Goal: Task Accomplishment & Management: Manage account settings

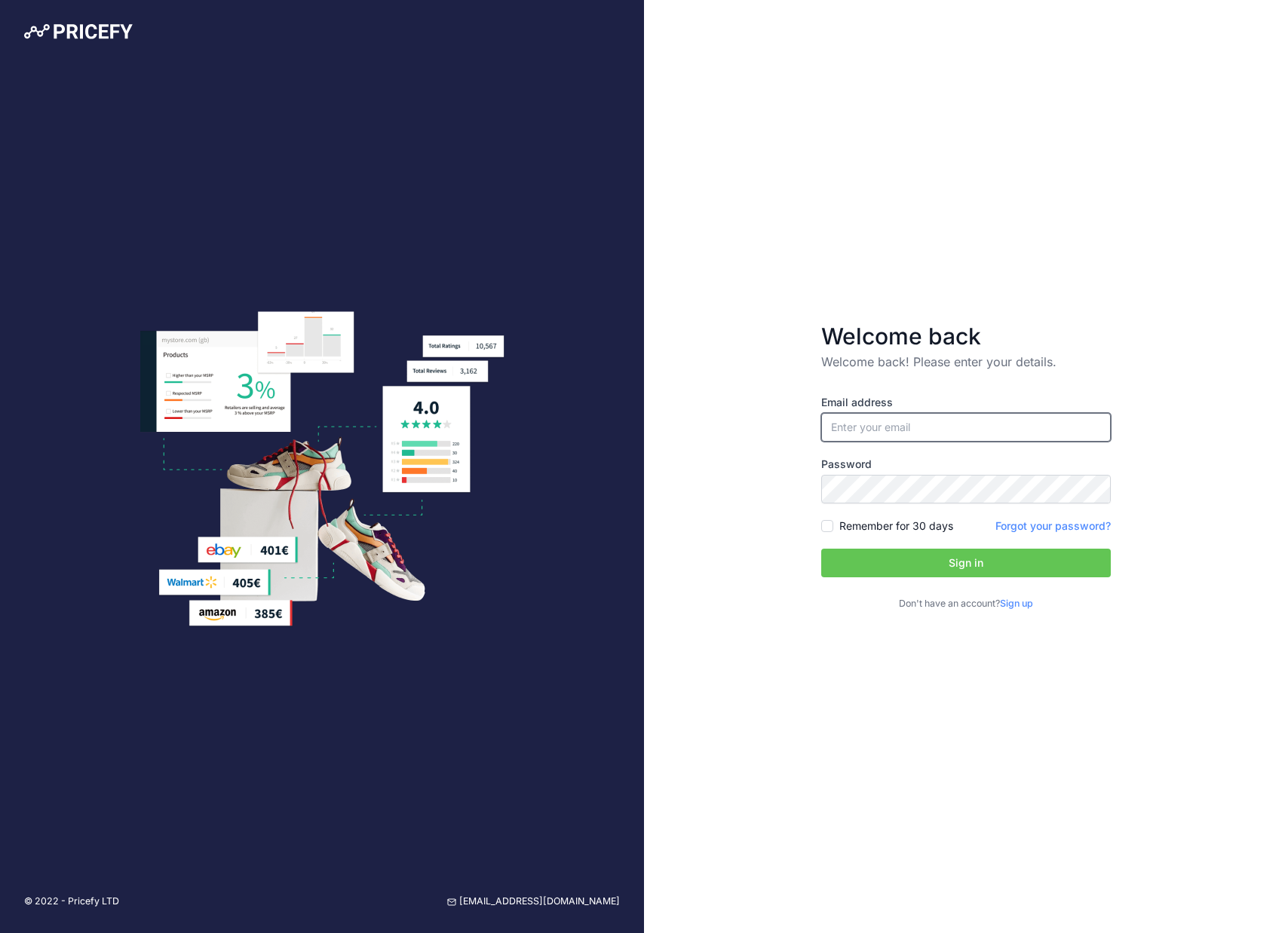
type input "[PERSON_NAME][EMAIL_ADDRESS][DOMAIN_NAME]"
click at [966, 563] on button "Sign in" at bounding box center [965, 563] width 289 height 29
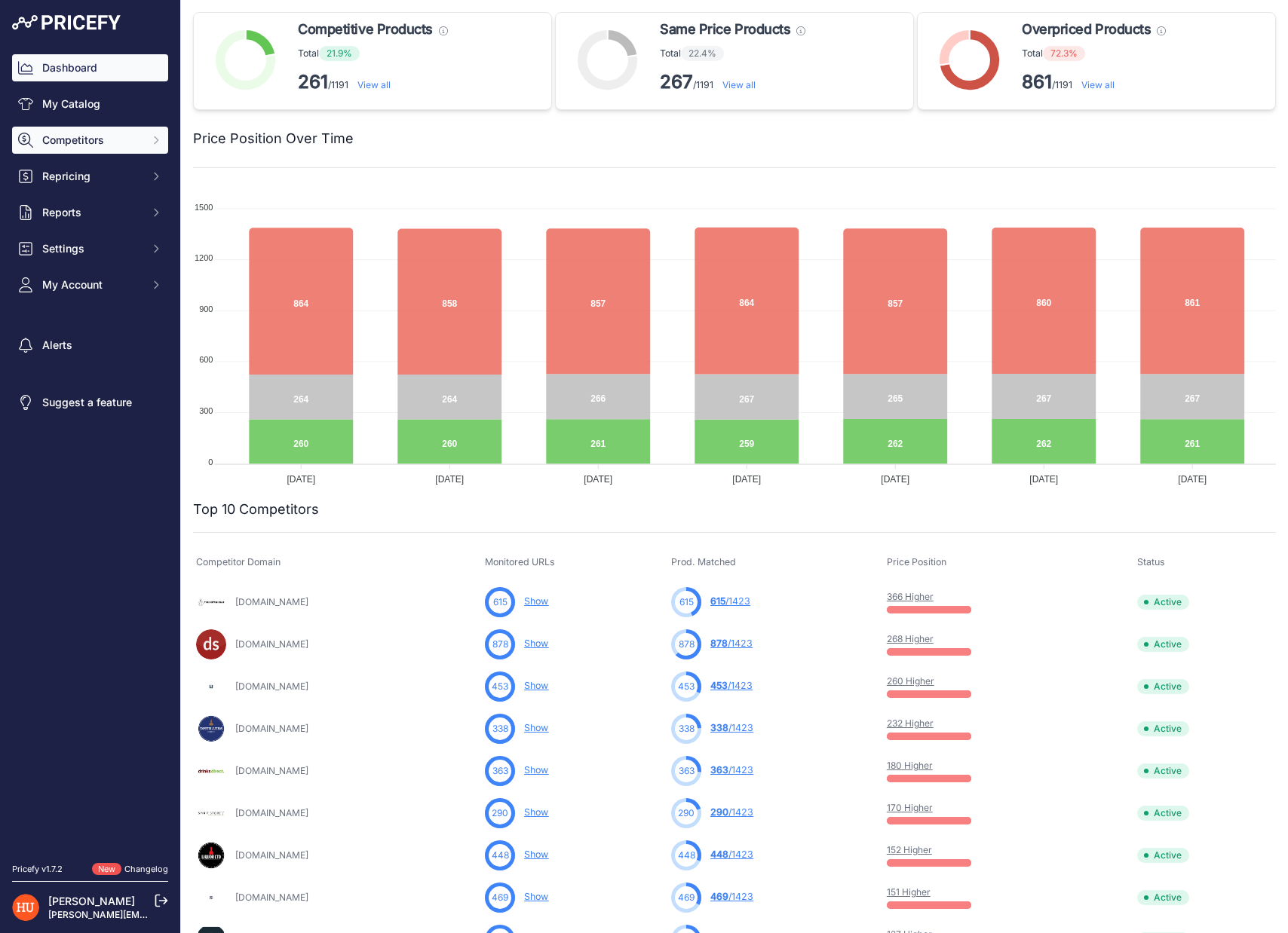
click at [128, 135] on span "Competitors" at bounding box center [91, 141] width 99 height 15
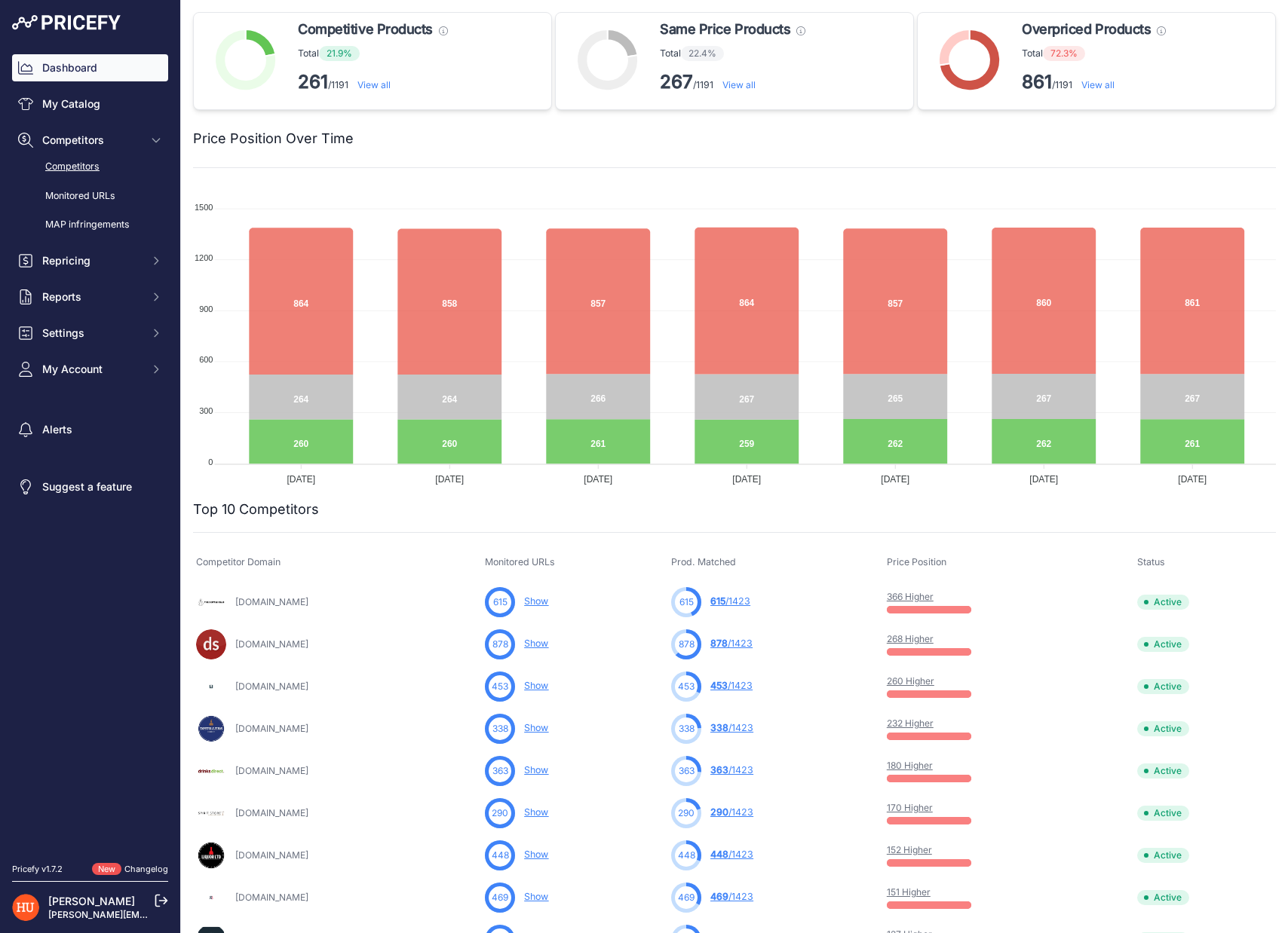
click at [118, 160] on link "Competitors" at bounding box center [90, 166] width 156 height 26
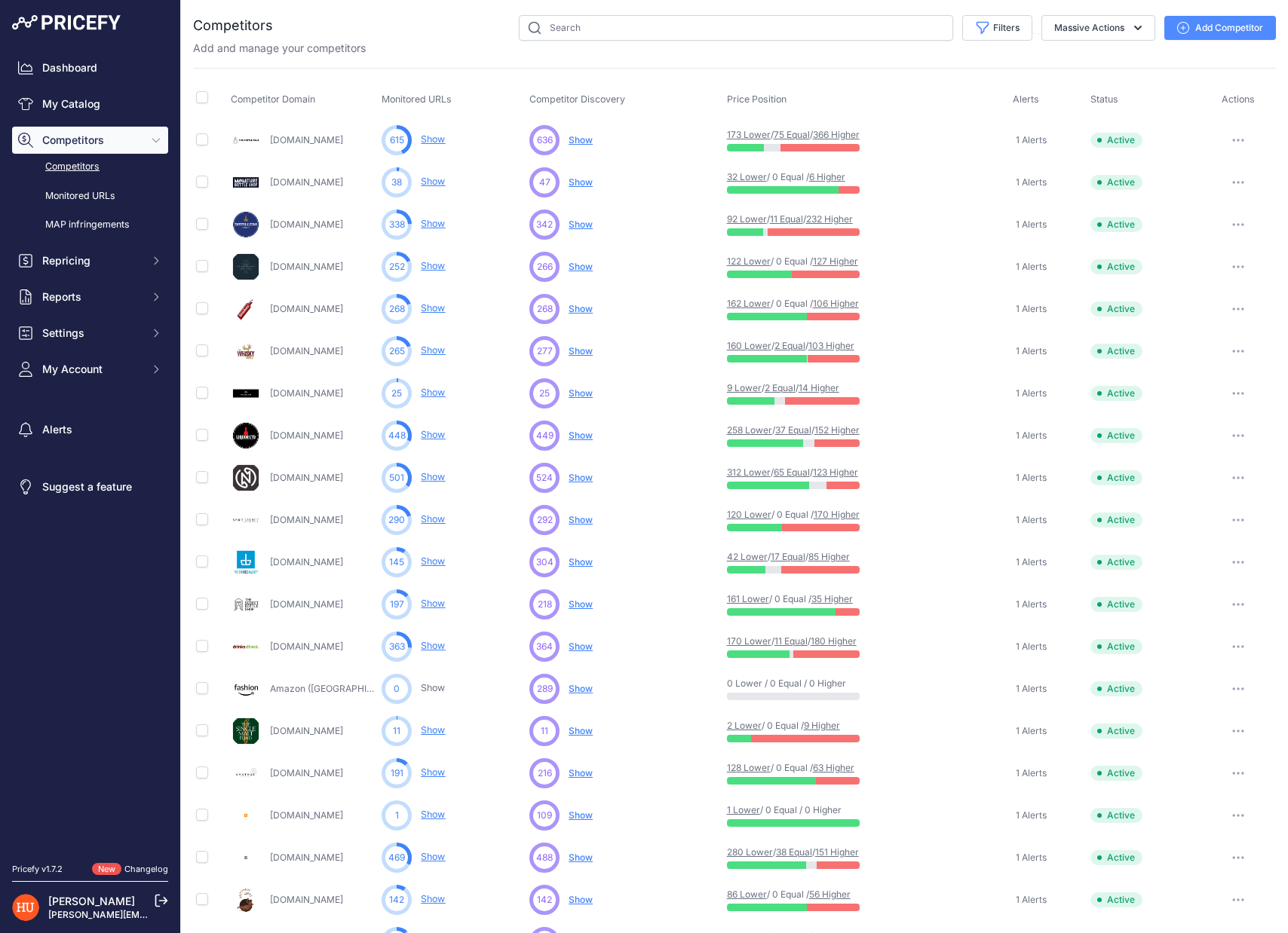
click at [438, 135] on link "Show" at bounding box center [433, 139] width 24 height 11
click at [119, 63] on link "Dashboard" at bounding box center [90, 68] width 156 height 27
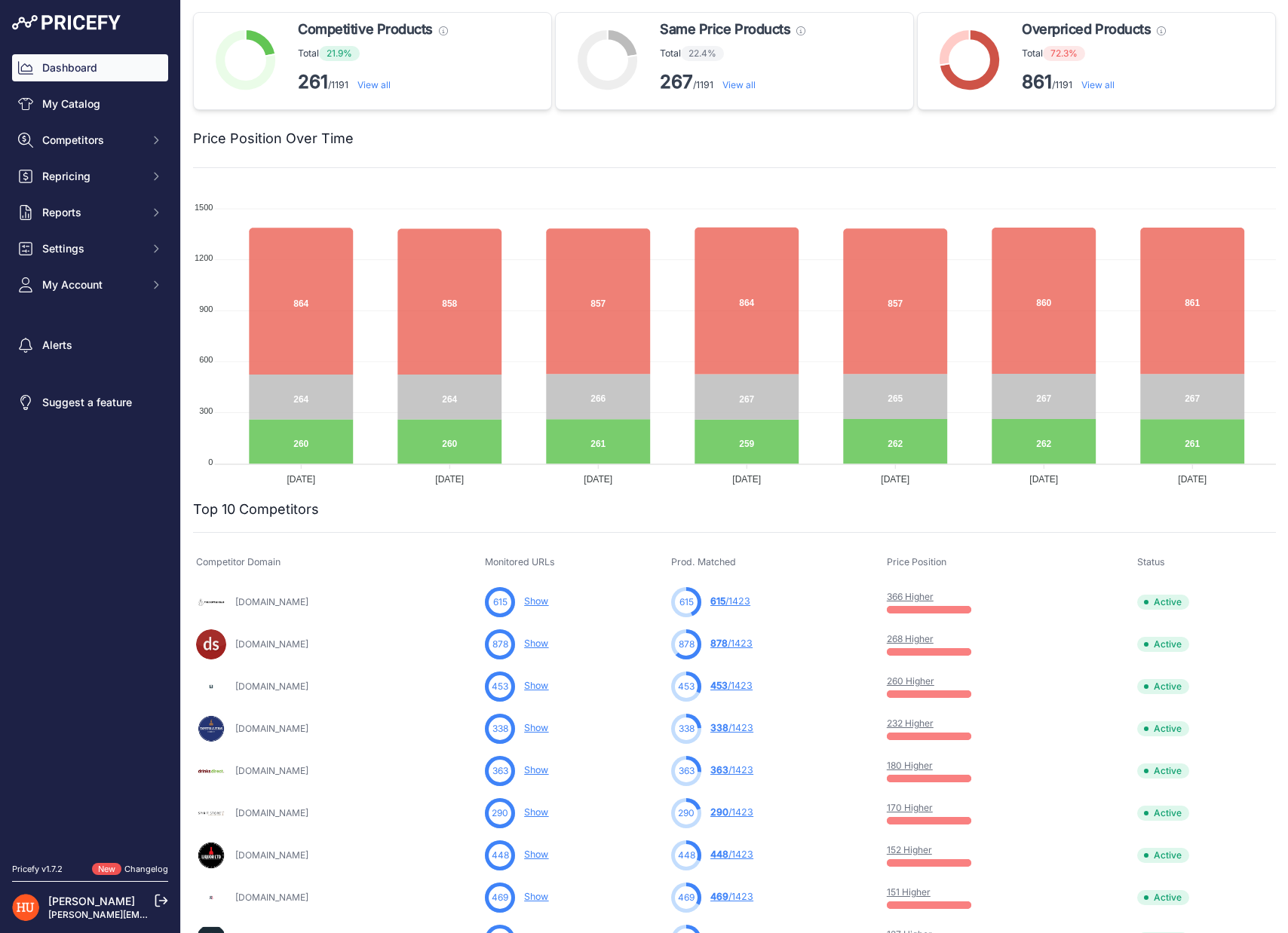
click at [750, 600] on link "615 /1423" at bounding box center [730, 601] width 40 height 11
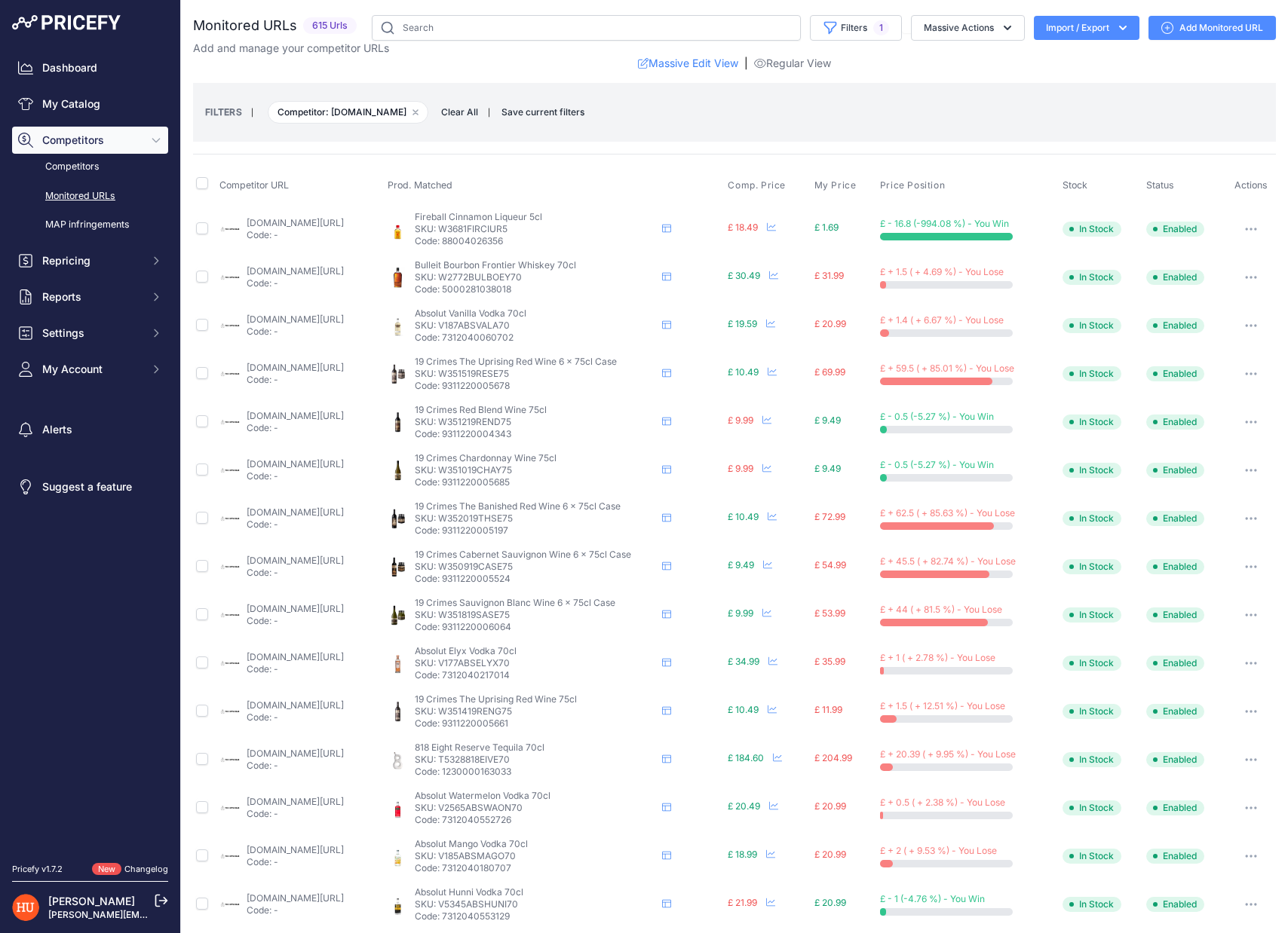
click at [519, 110] on span "Save current filters" at bounding box center [543, 112] width 83 height 11
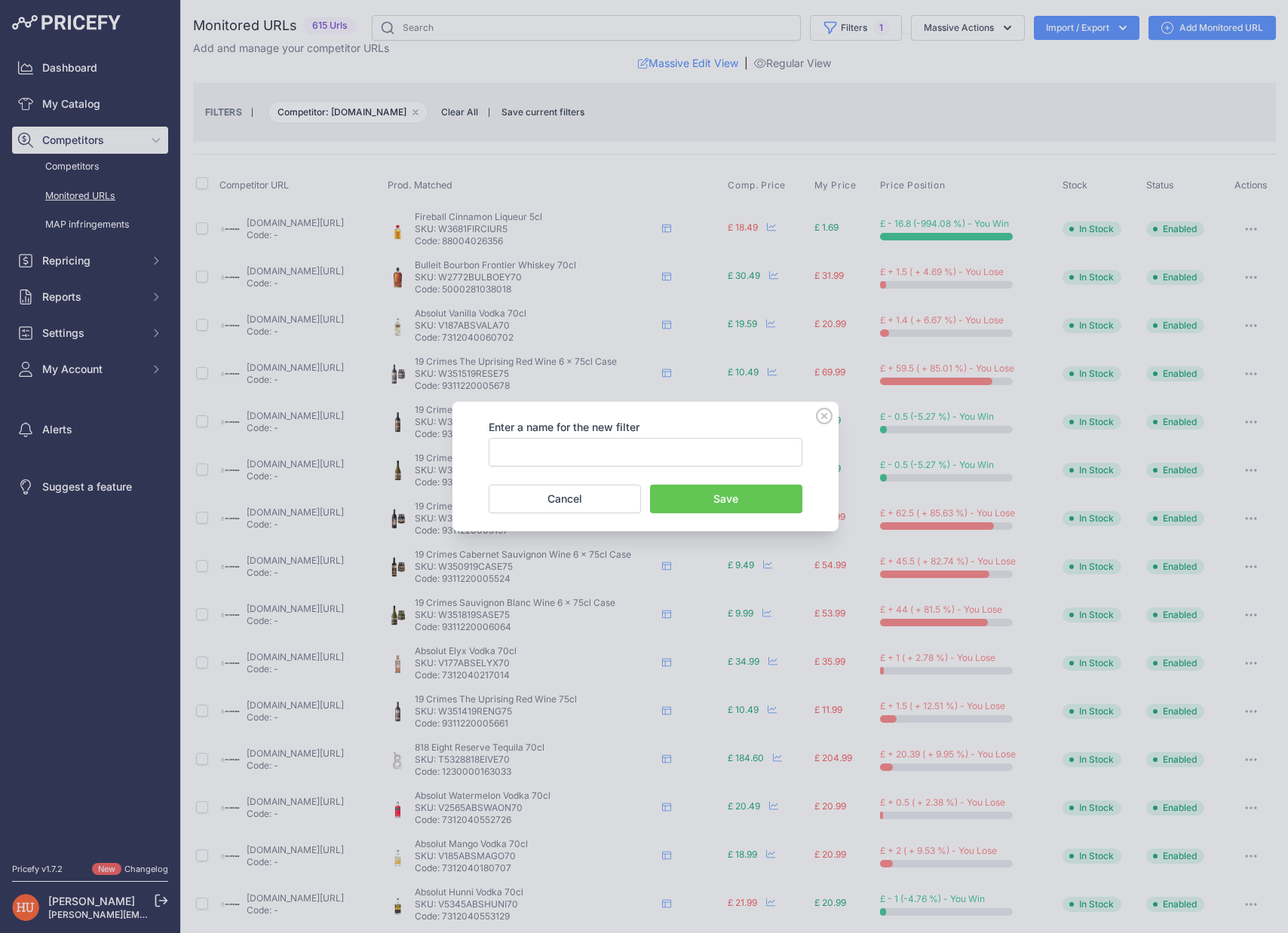
click at [820, 418] on icon at bounding box center [824, 416] width 17 height 17
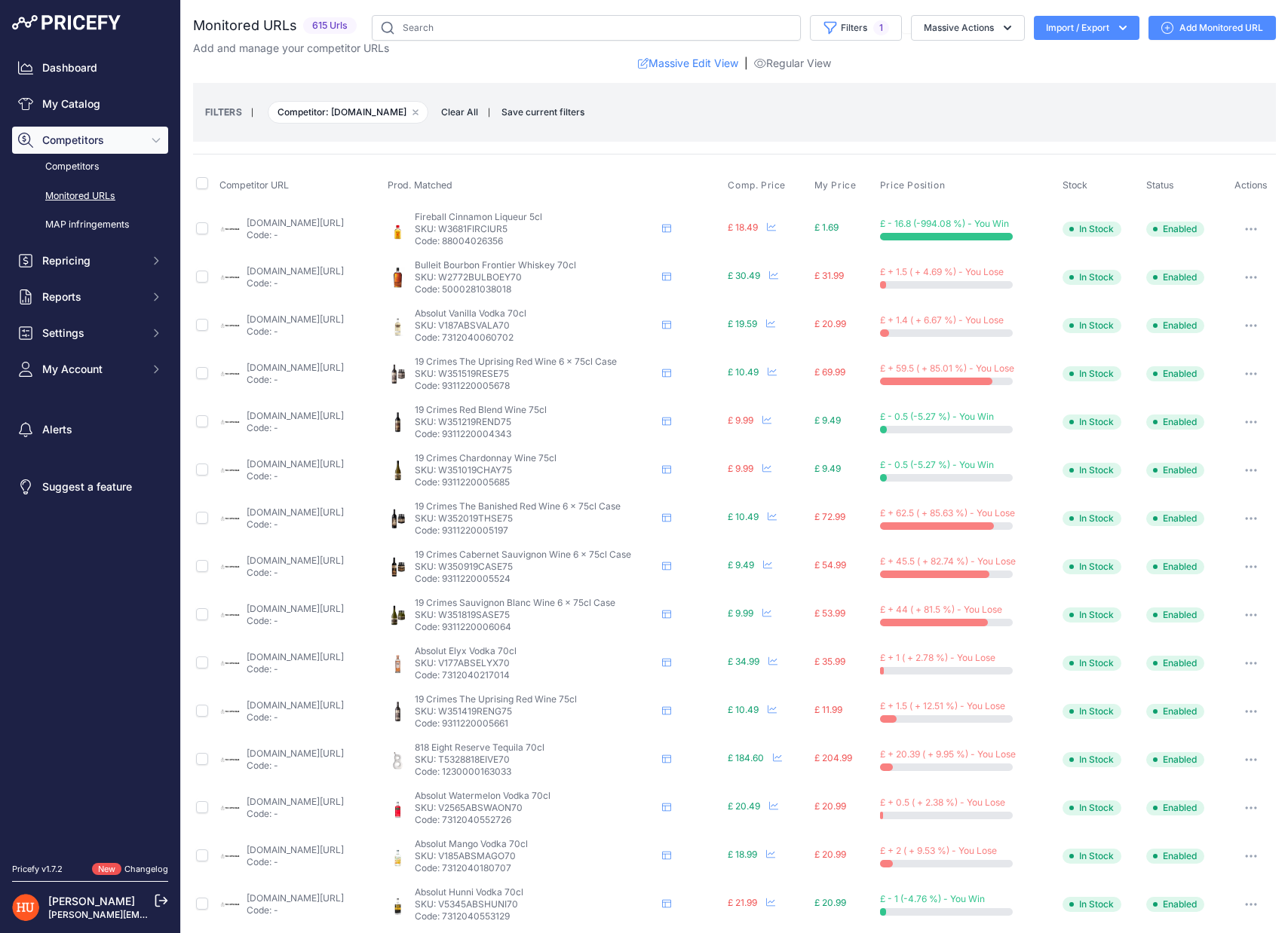
click at [219, 113] on small "FILTERS" at bounding box center [223, 112] width 37 height 11
click at [344, 221] on link "thebottleclub.com/products/fireball-cinnamon-whisky-liqueur-70-cl?prirule_jdsni…" at bounding box center [295, 222] width 98 height 11
click at [1240, 232] on button "button" at bounding box center [1251, 229] width 30 height 21
click at [1204, 205] on td "Enabled" at bounding box center [1184, 228] width 82 height 49
click at [1244, 228] on button "button" at bounding box center [1251, 229] width 30 height 21
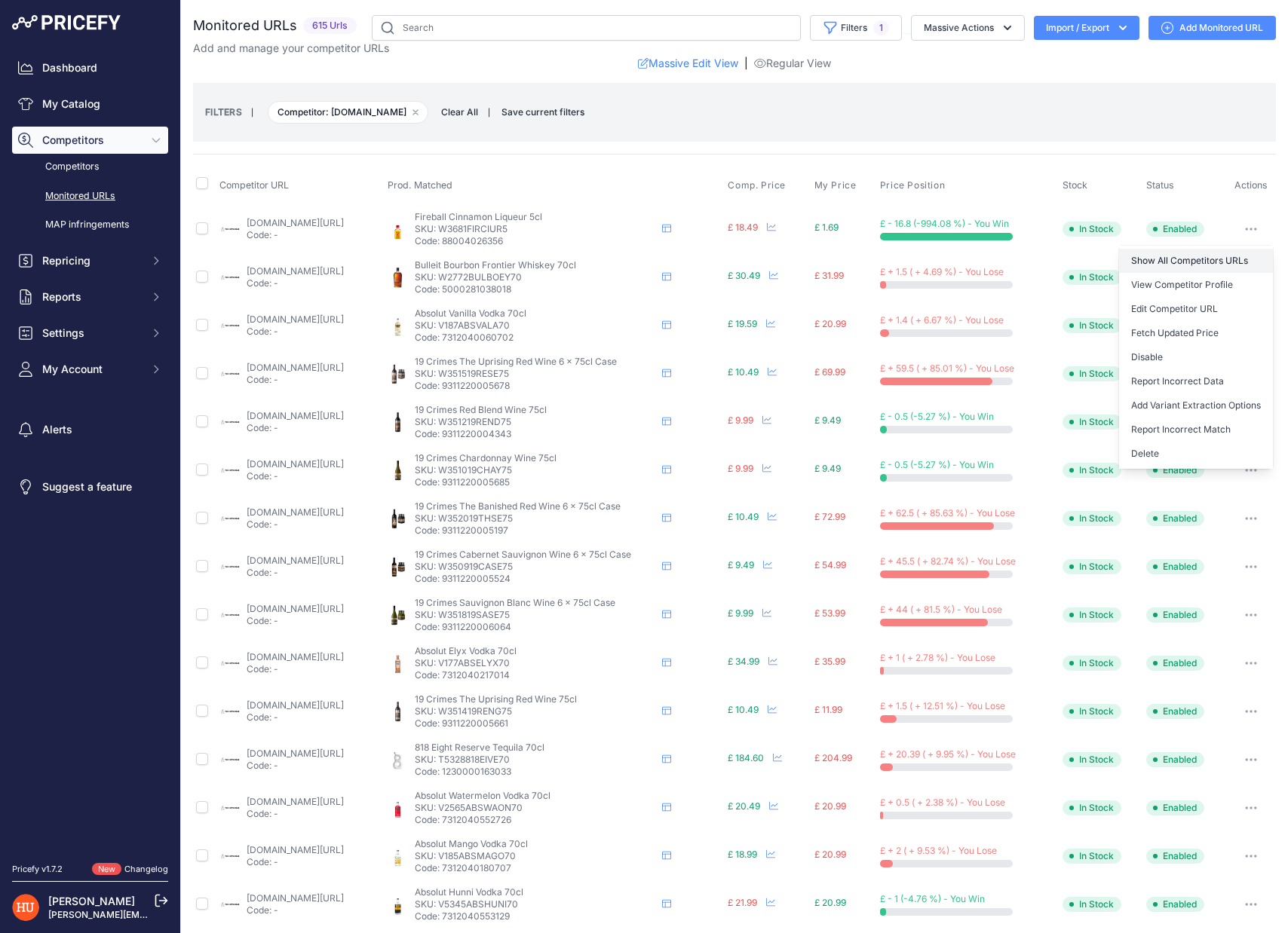
click at [1238, 255] on link "Show All Competitors URLs" at bounding box center [1195, 261] width 153 height 24
click at [712, 58] on link "Massive Edit View" at bounding box center [688, 63] width 101 height 15
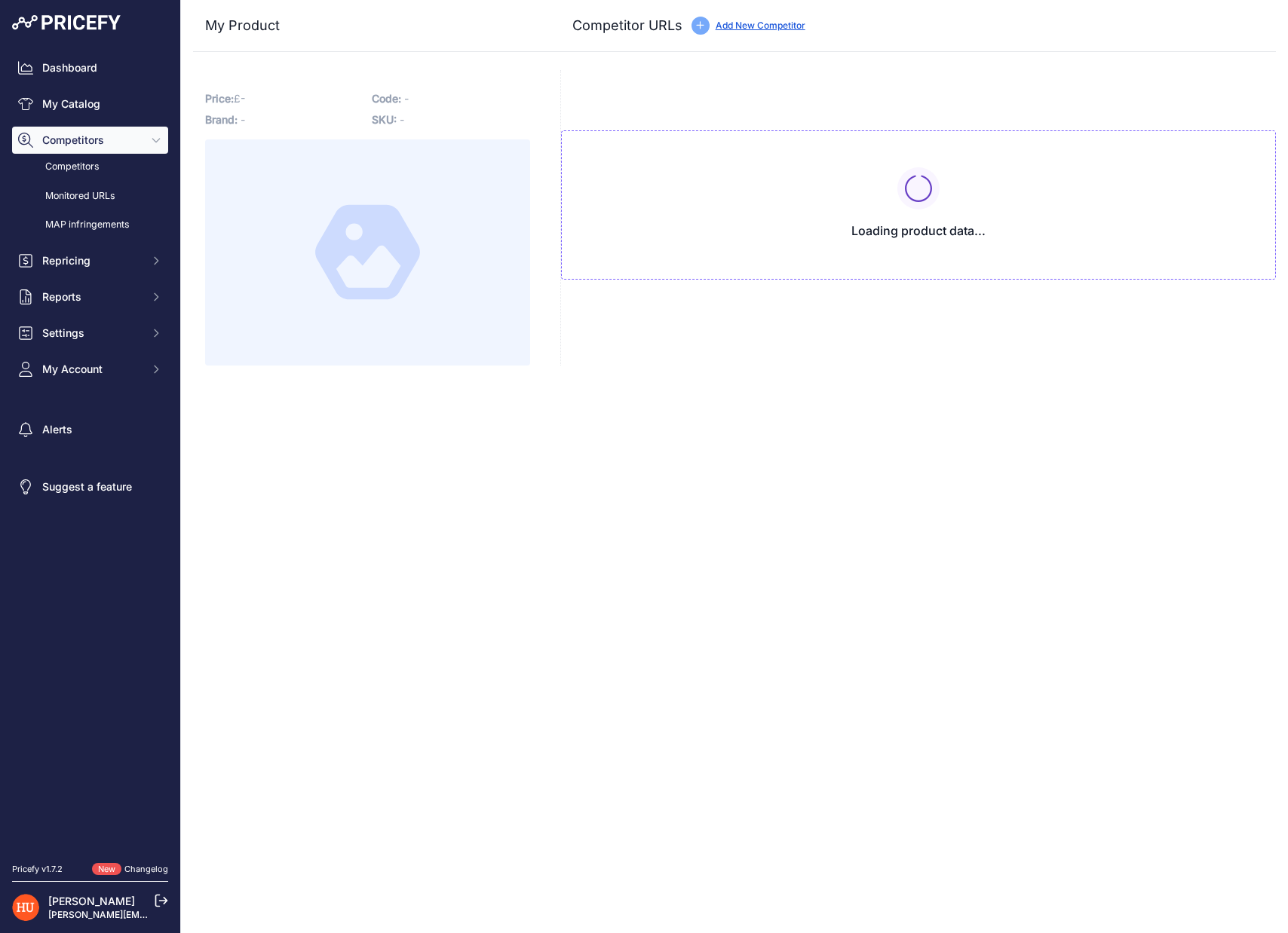
type input "www.365drinks.co.uk/products/fireball-cinnamon-liqueur-5cl-miniature?prirule_jd…"
type input "www.amathusdrinks.com/uncategorised/fireball-cinnamon-liqueur?prirule_jdsnikfkf…"
type input "clickndrink.co.uk/fireball-cinnamon-whisky-liqueur-70cl/?prirule_jdsnikfkfjsd=7…"
type input "www.drinksdirect.com/fireball-cinnamon-whisky-liqueur-miniature-5cl-3715?prirul…"
type input "www.drinksupermarket.com/fireball-cinnamon-liqueur-5cl-miniature?prirule_jdsnik…"
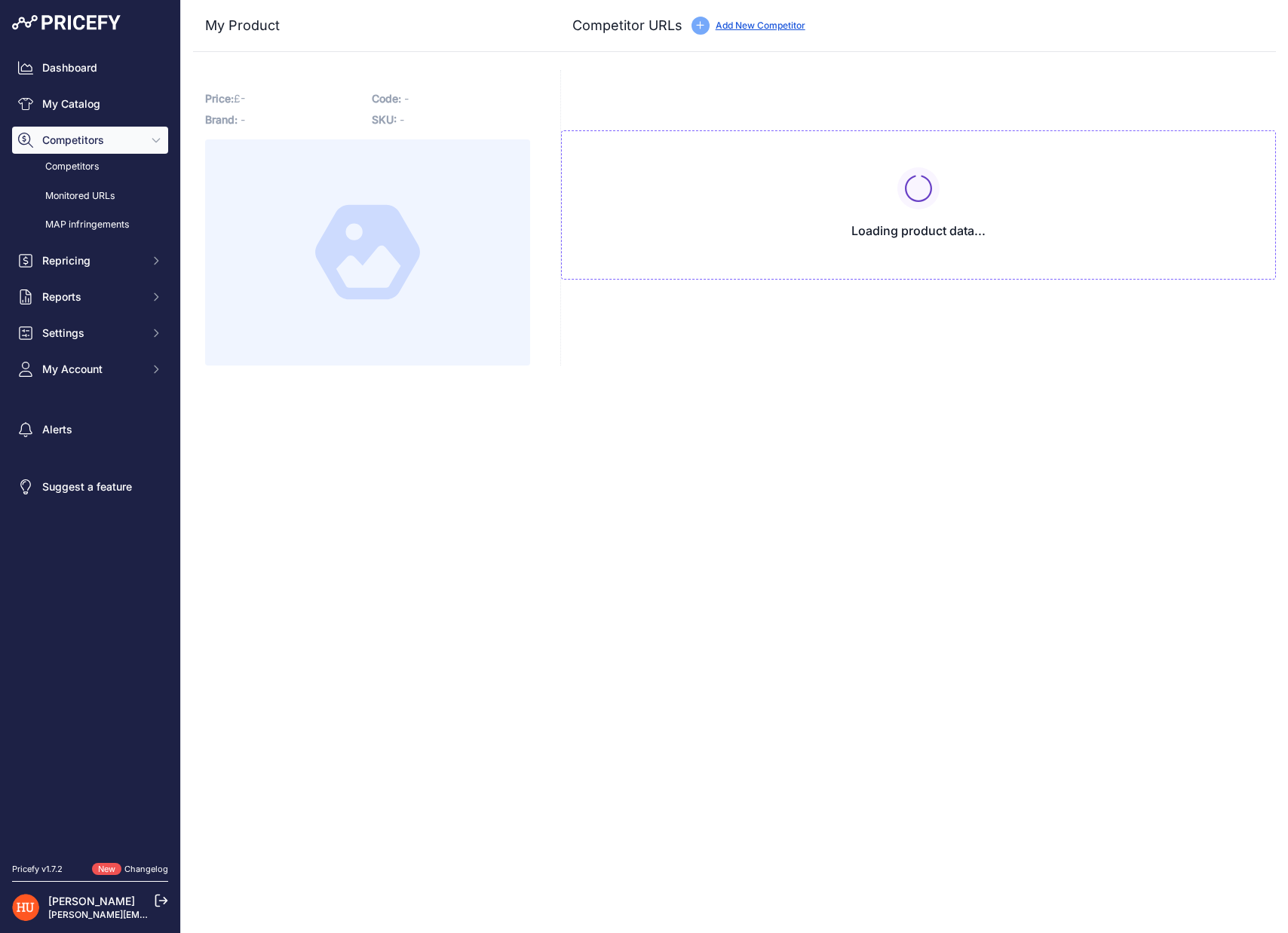
type input "liquorltd.co.uk/product/fireball-cinnamon-whiskey-liqueur-5cl/?prirule_jdsnikfk…"
type input "www.thebottleclub.com/products/fireball-cinnamon-whisky-liqueur-70-cl?prirule_j…"
type input "theminiaturebottleshop.co.uk/products/fireball-cinnamon-whisky-liqueur-5cl?prir…"
type input "www.thewhiskyworld.com/fireball-cinnamon-whisky-liqueur-p2008?prirule_jdsnikfkf…"
type input "threshers.co.uk/products/fireball-liqueur-miniatures-10x5cl?prirule_jdsnikfkfjs…"
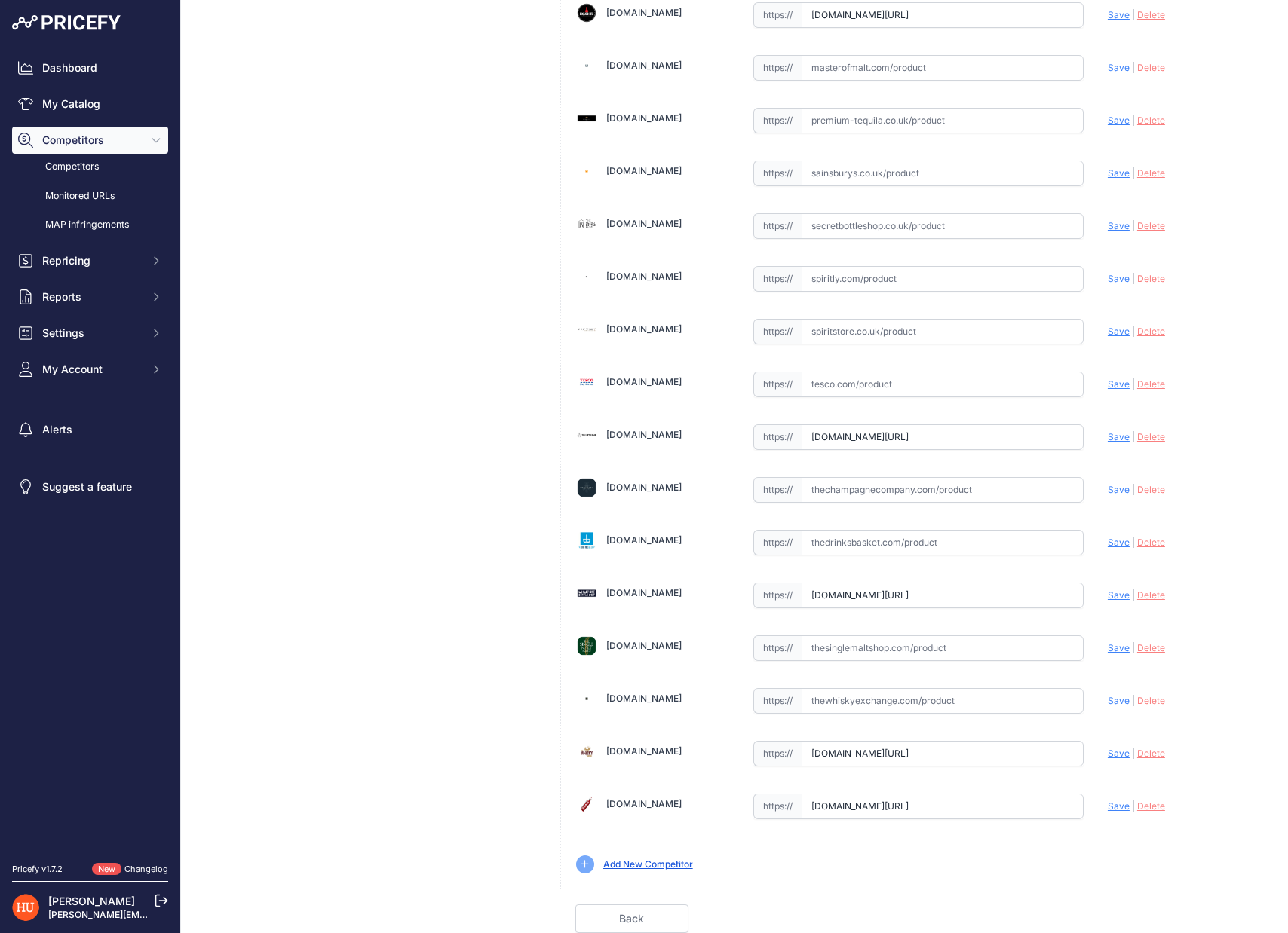
scroll to position [579, 0]
drag, startPoint x: 959, startPoint y: 434, endPoint x: 1095, endPoint y: 432, distance: 136.0
click at [1097, 434] on div "365drinks.co.uk Valid Save |" at bounding box center [918, 199] width 715 height 1379
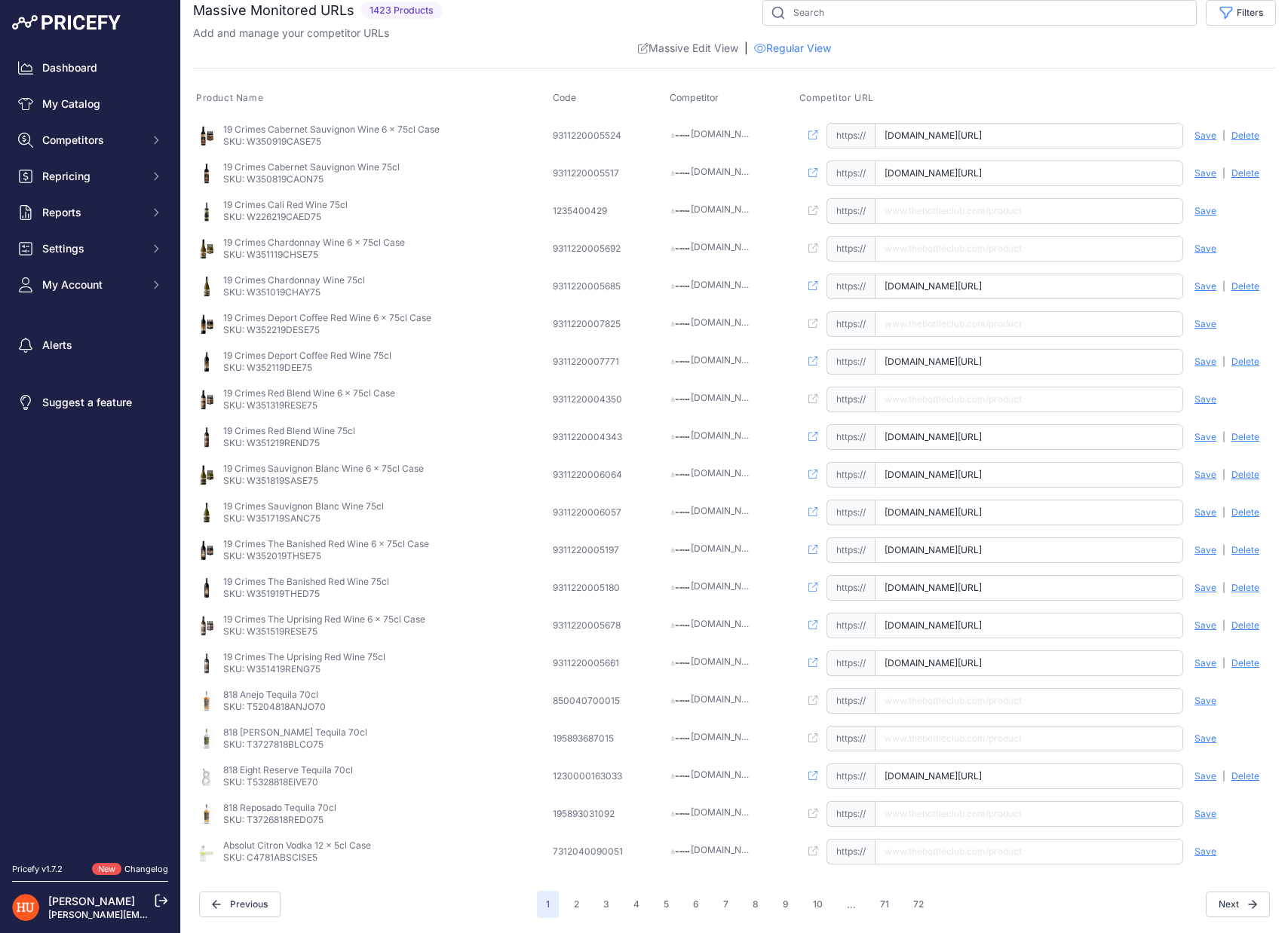
scroll to position [14, 0]
click at [777, 47] on link "Regular View" at bounding box center [792, 49] width 77 height 15
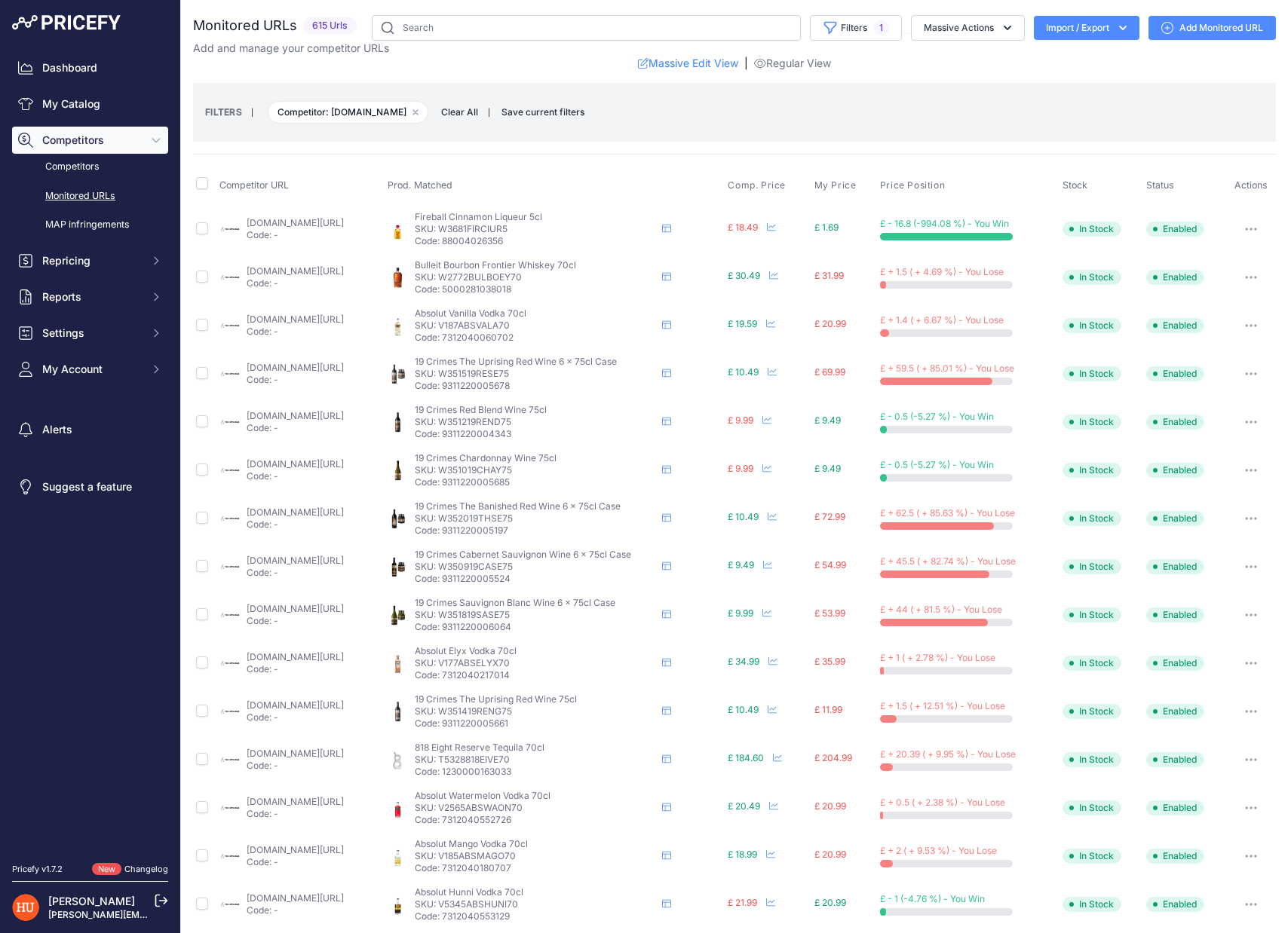
click at [1256, 229] on icon "button" at bounding box center [1255, 229] width 2 height 2
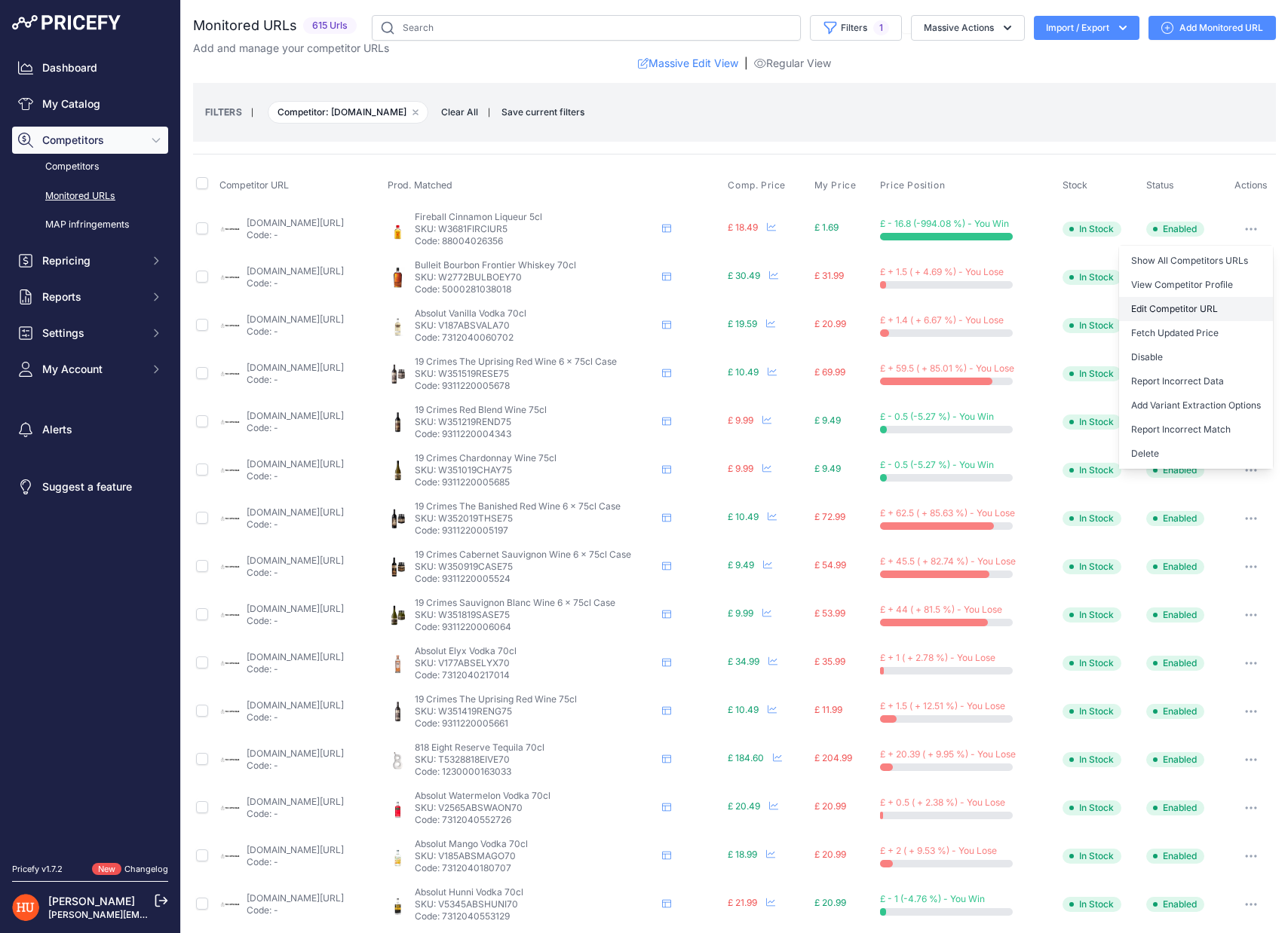
click at [1223, 299] on link "Edit Competitor URL" at bounding box center [1195, 309] width 153 height 24
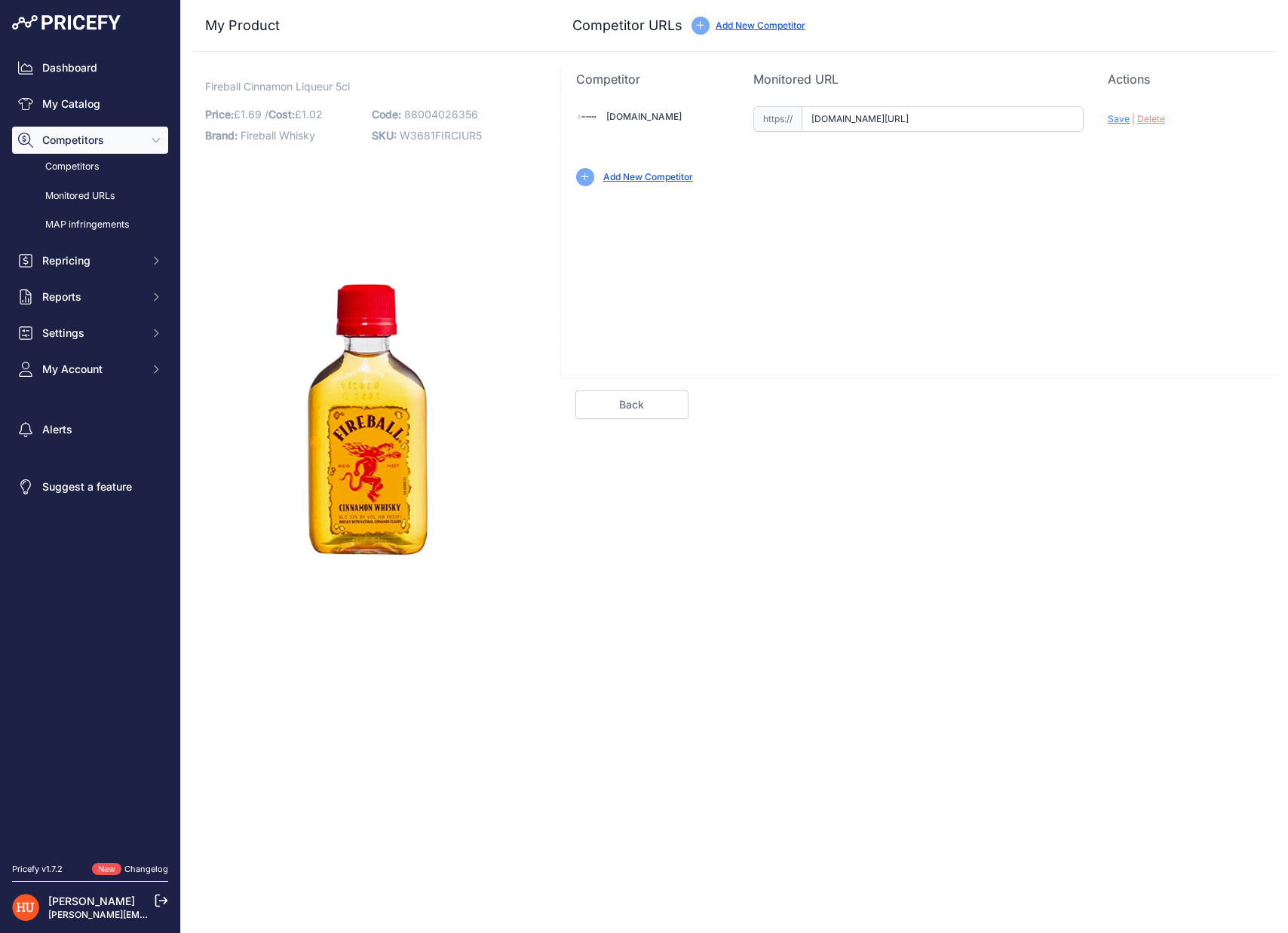
click at [966, 116] on input "[DOMAIN_NAME][URL]" at bounding box center [942, 119] width 282 height 26
paste input "https://www.thebottleclub.com/products/fireball-whisky-liqueur-miniature-5-cl"
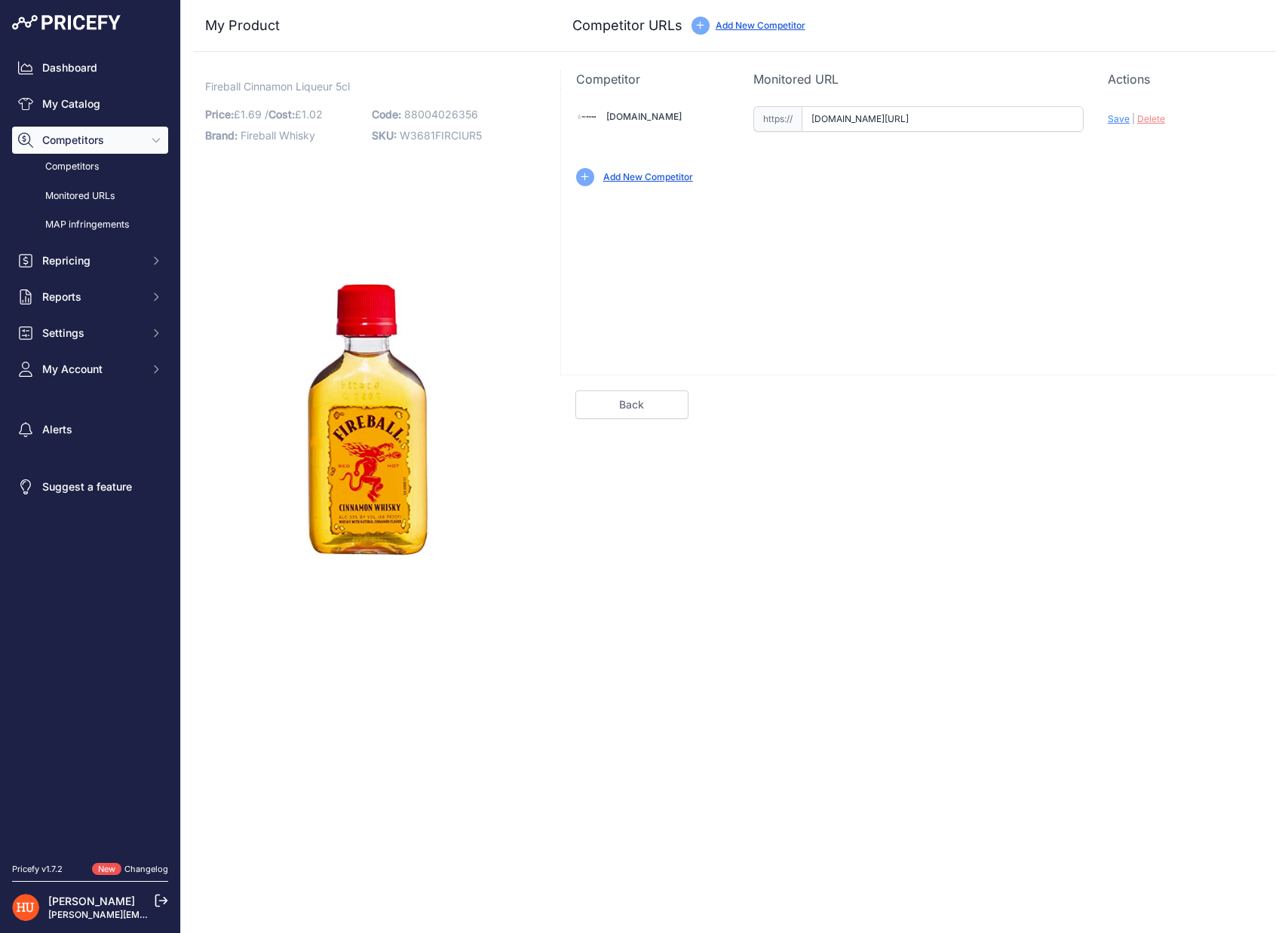
click at [1111, 118] on span "Save" at bounding box center [1118, 119] width 22 height 11
type input "https://www.thebottleclub.com/products/fireball-whisky-liqueur-miniature-5-cl?p…"
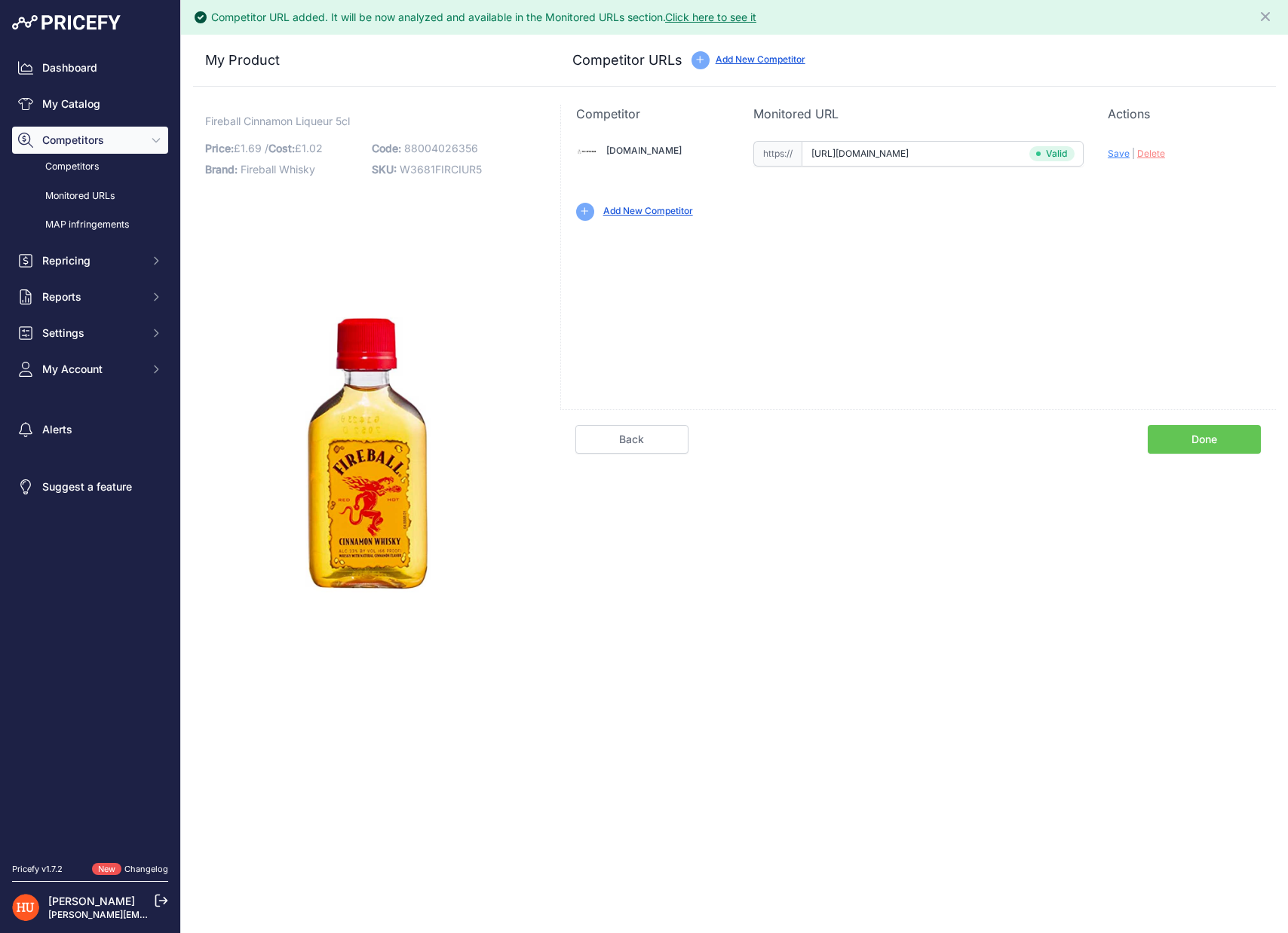
click at [1187, 446] on link "Done" at bounding box center [1204, 440] width 113 height 29
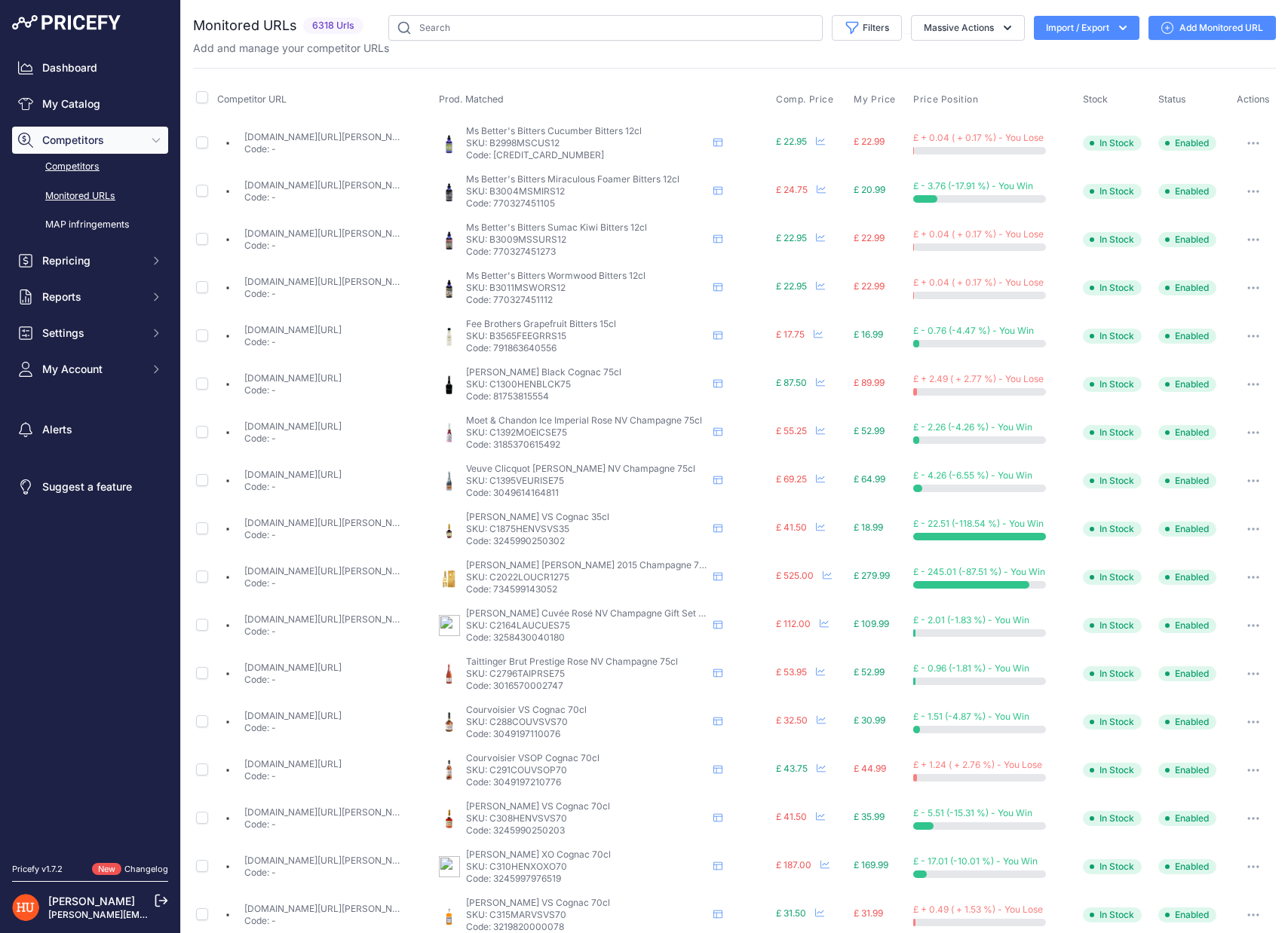
click at [93, 162] on link "Competitors" at bounding box center [90, 166] width 156 height 26
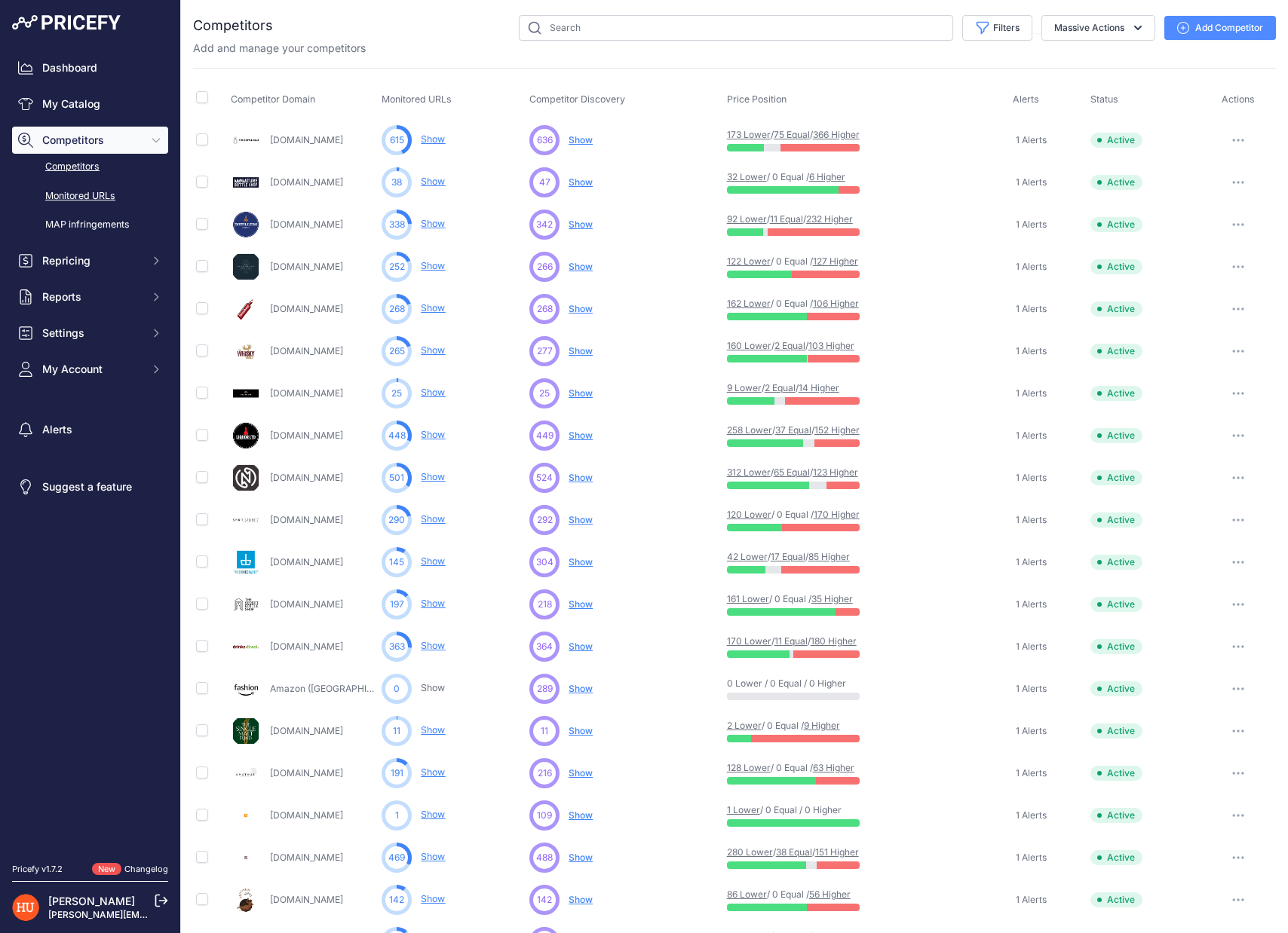
click at [71, 193] on link "Monitored URLs" at bounding box center [90, 196] width 156 height 26
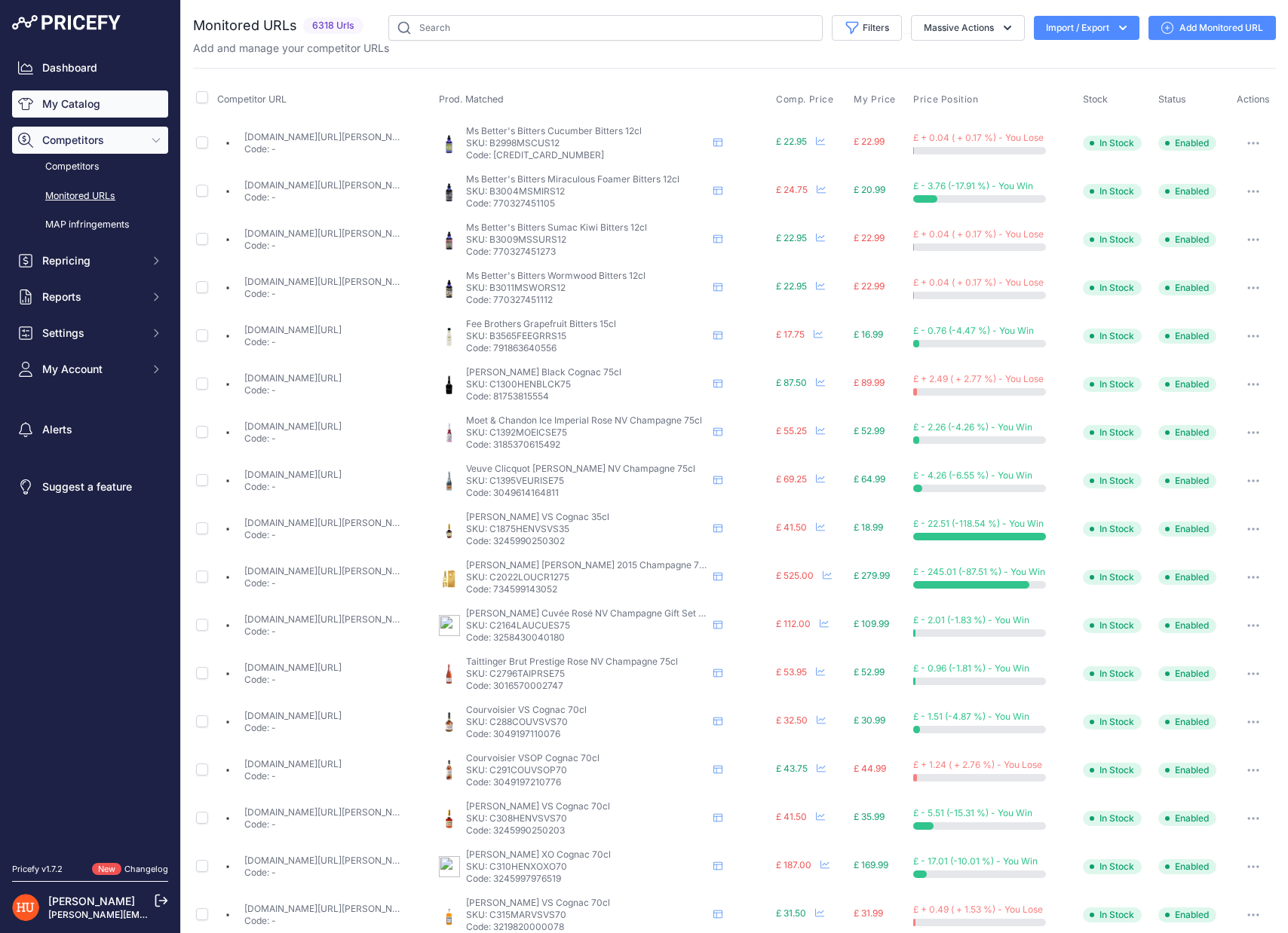
click at [95, 97] on link "My Catalog" at bounding box center [90, 104] width 156 height 27
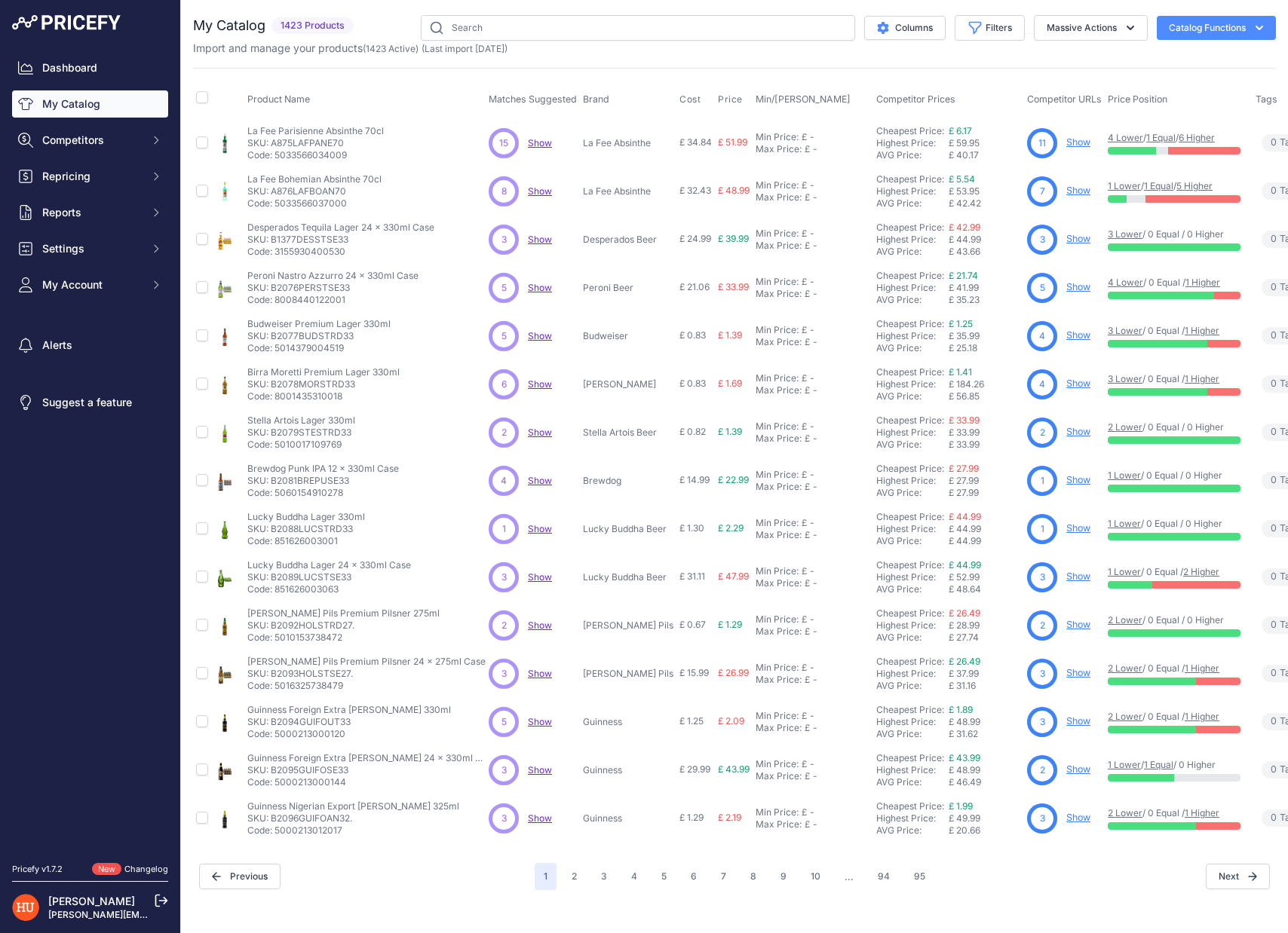
click at [274, 94] on span "Product Name" at bounding box center [278, 99] width 63 height 11
click at [286, 107] on th "Product Name" at bounding box center [364, 100] width 241 height 38
click at [286, 102] on span "Product Name" at bounding box center [278, 99] width 63 height 11
click at [998, 30] on button "Filters" at bounding box center [989, 28] width 70 height 26
click at [1057, 85] on th "Competitor URLs" at bounding box center [1064, 100] width 81 height 38
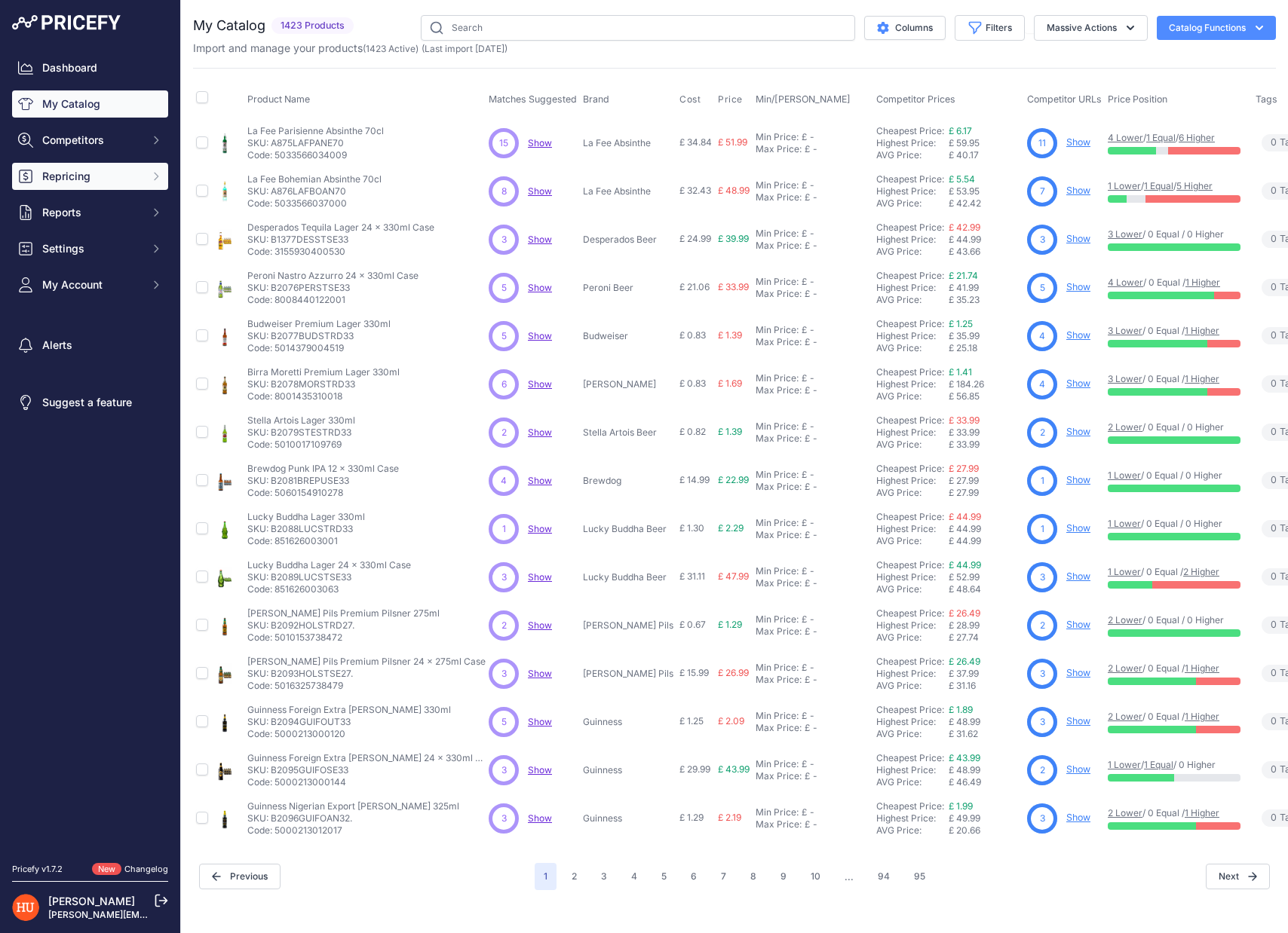
click at [76, 179] on span "Repricing" at bounding box center [91, 176] width 99 height 15
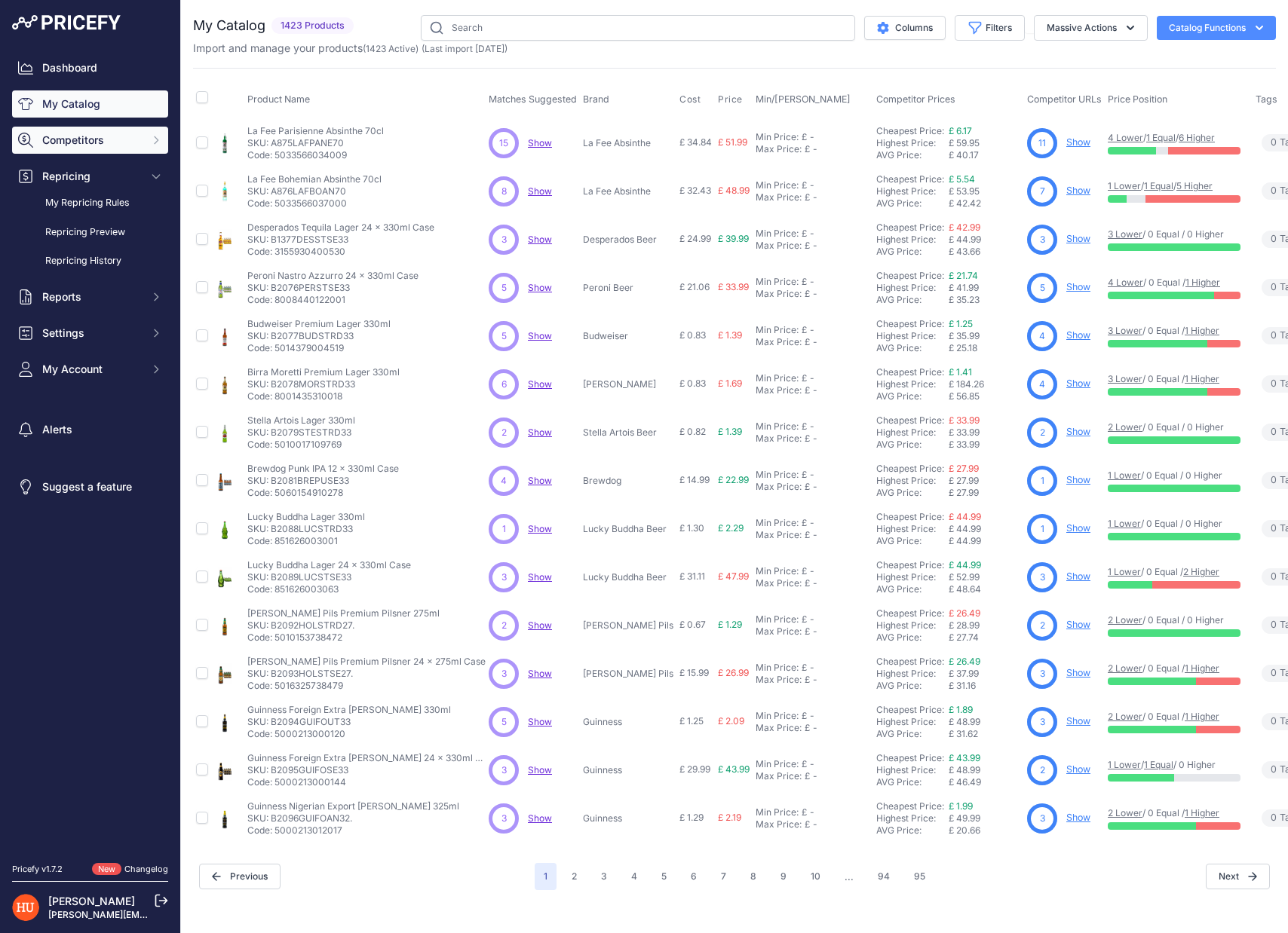
click at [121, 138] on span "Competitors" at bounding box center [91, 141] width 99 height 15
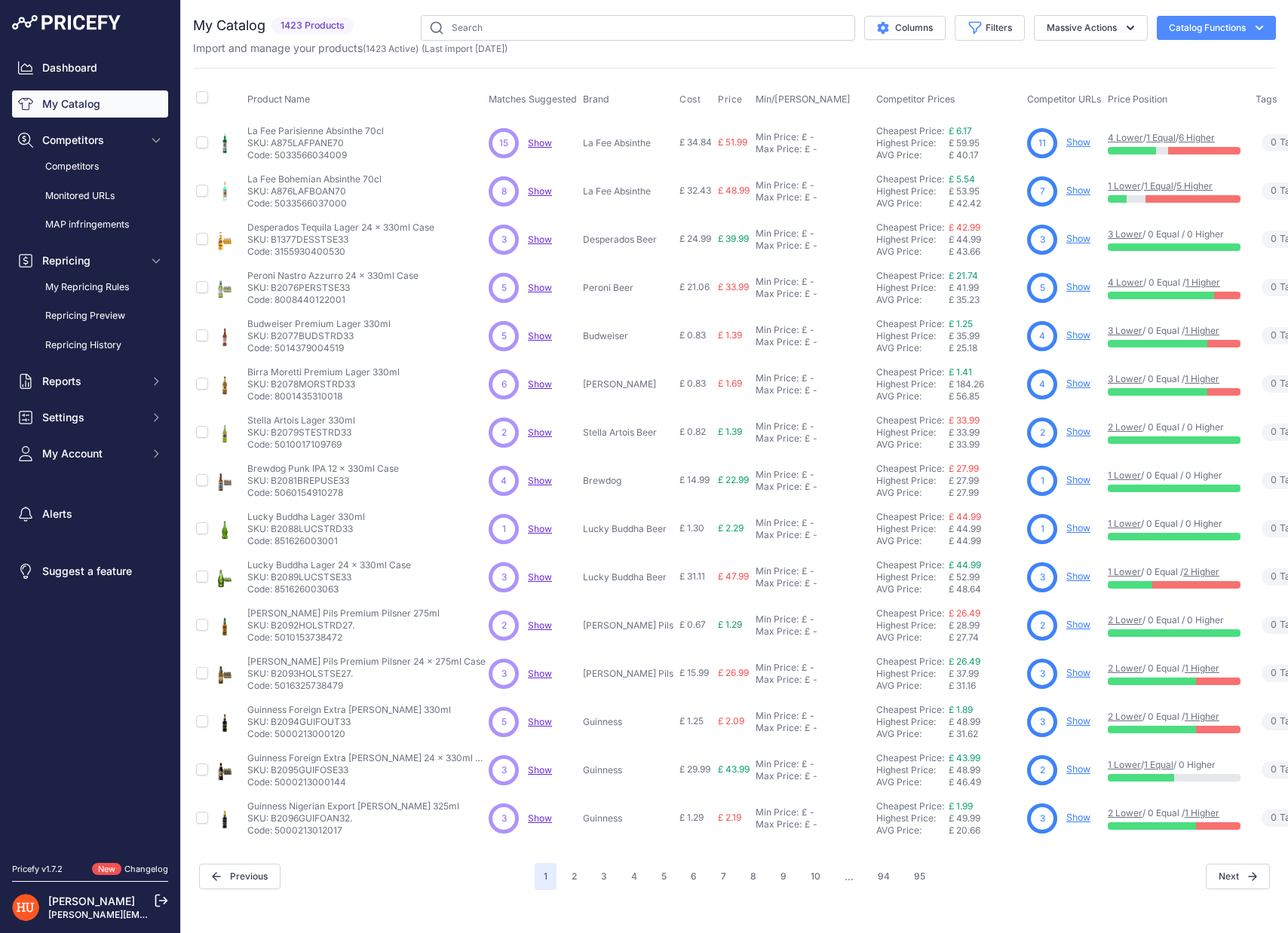
click at [587, 85] on th "Brand" at bounding box center [628, 100] width 97 height 38
click at [1045, 36] on button "Massive Actions" at bounding box center [1090, 28] width 114 height 26
click at [1161, 35] on button "Catalog Functions" at bounding box center [1216, 28] width 119 height 24
click at [854, 48] on div "Import and manage your products ( 1423 Active ) (Last import 1 Month ago)" at bounding box center [734, 48] width 1082 height 15
click at [121, 196] on link "Monitored URLs" at bounding box center [90, 196] width 156 height 26
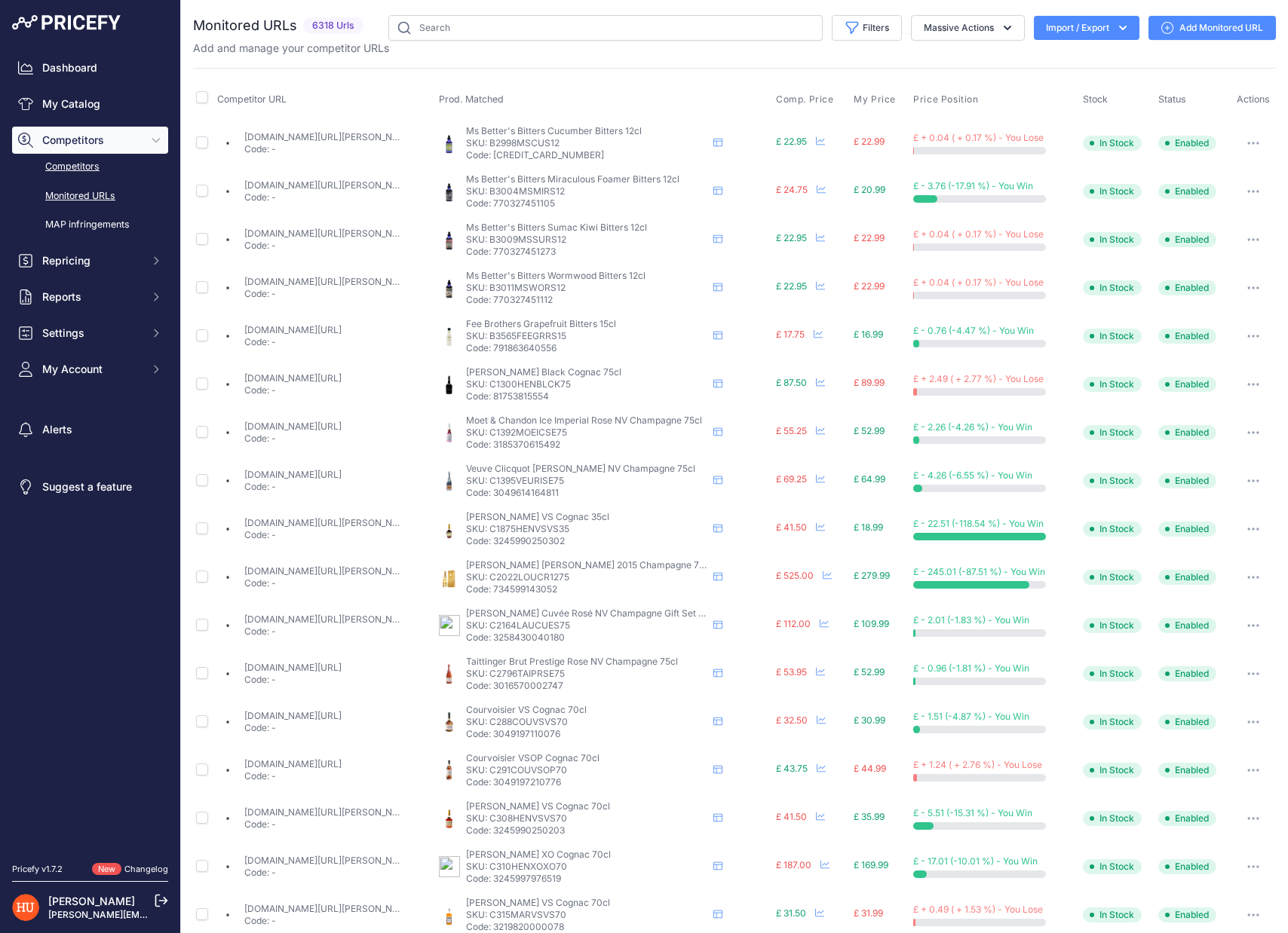
click at [90, 171] on link "Competitors" at bounding box center [90, 166] width 156 height 26
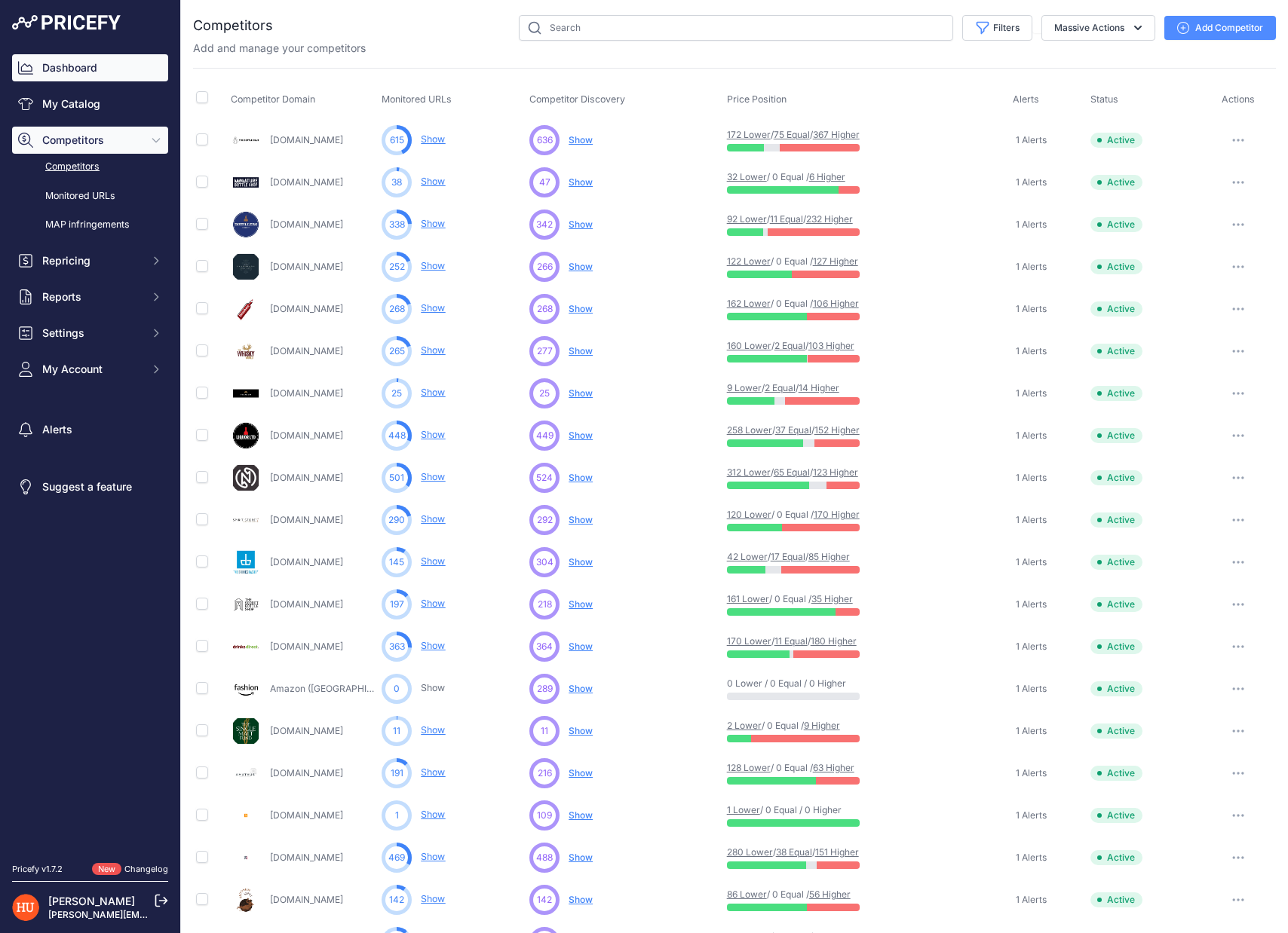
click at [116, 73] on link "Dashboard" at bounding box center [90, 68] width 156 height 27
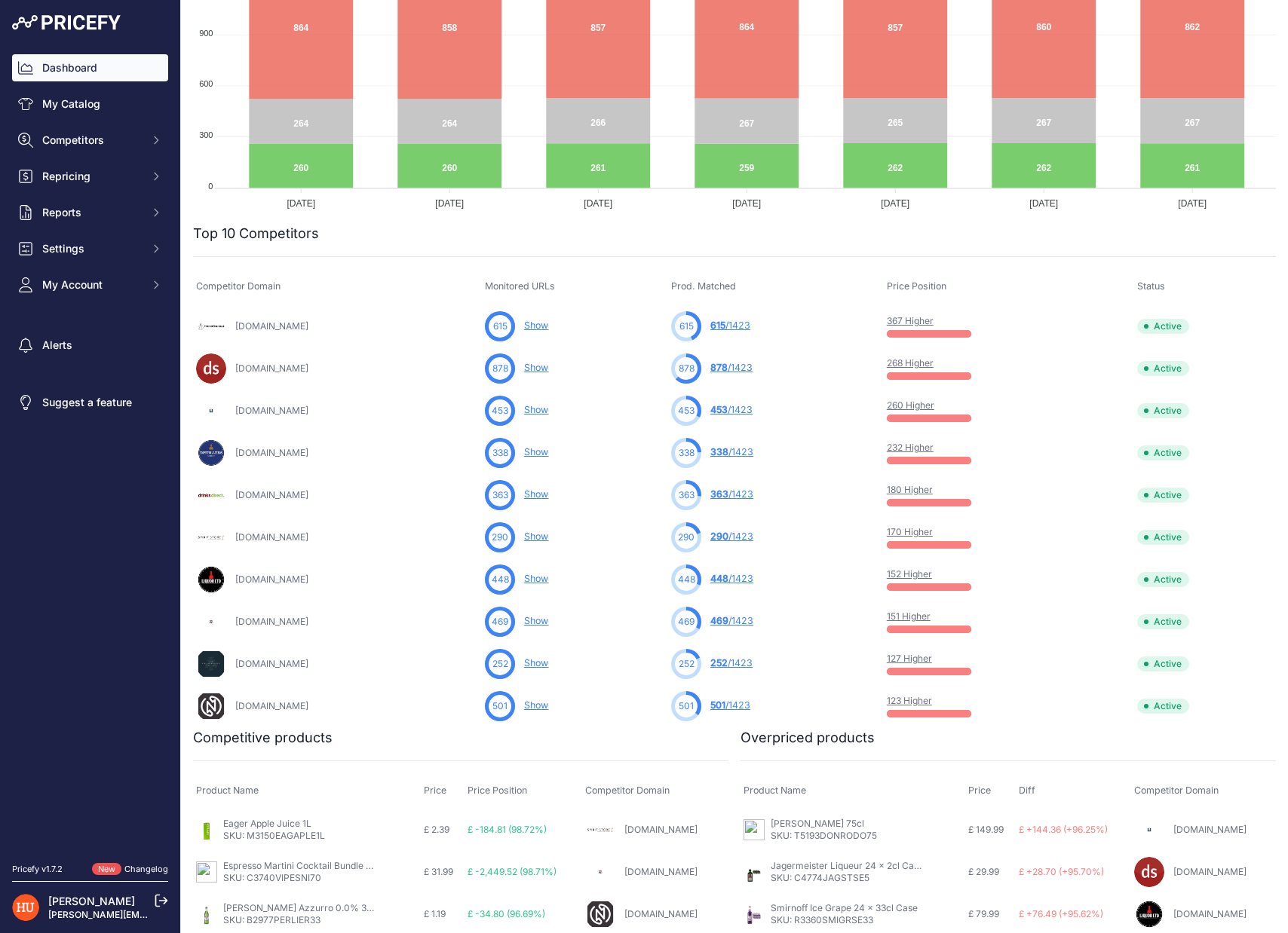
scroll to position [277, 0]
click at [548, 323] on link "Show" at bounding box center [536, 323] width 24 height 11
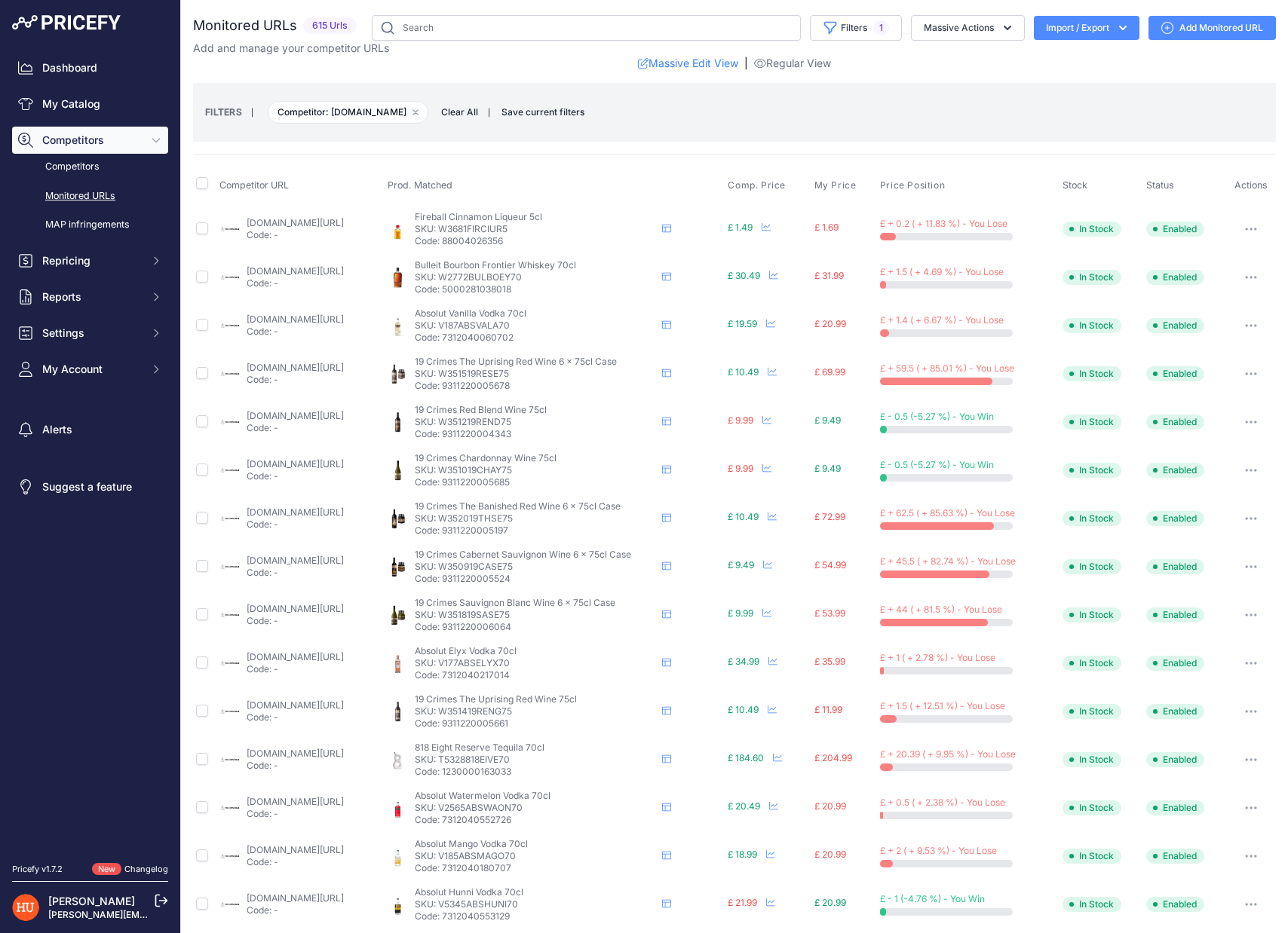
click at [344, 267] on link "[DOMAIN_NAME][URL]" at bounding box center [295, 270] width 98 height 11
click at [670, 156] on div "Competitor URL Prod. Matched Comp. Price My Price" at bounding box center [734, 661] width 1082 height 1016
click at [344, 371] on link "thebottleclub.com/products/19-crimes-uprising-red-wine-75-cl?prirule_jdsnikfkfj…" at bounding box center [295, 367] width 98 height 11
click at [1254, 376] on button "button" at bounding box center [1251, 374] width 30 height 21
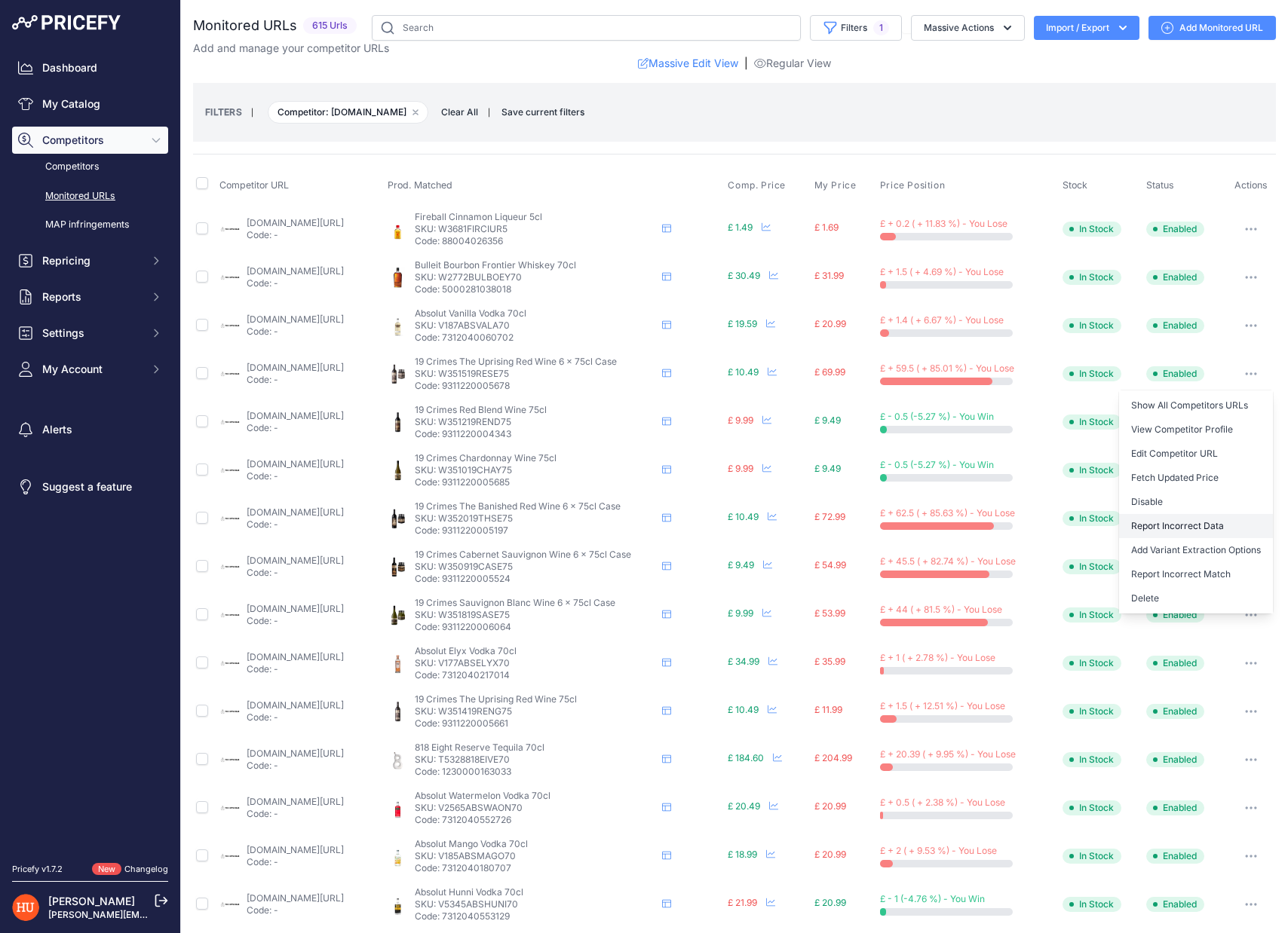
click at [1210, 528] on button "Report Incorrect Data" at bounding box center [1195, 526] width 153 height 24
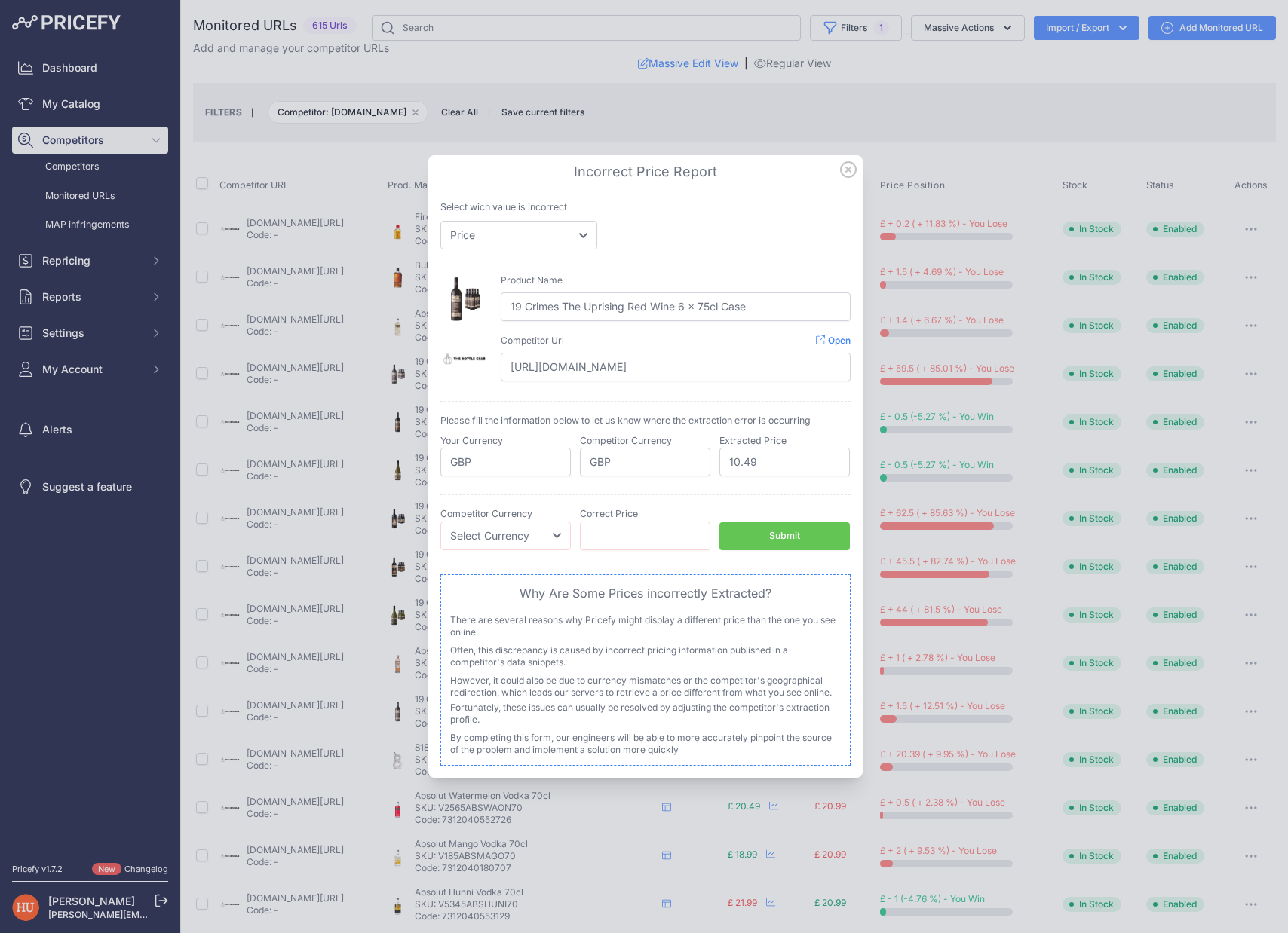
click at [844, 174] on icon at bounding box center [848, 169] width 17 height 17
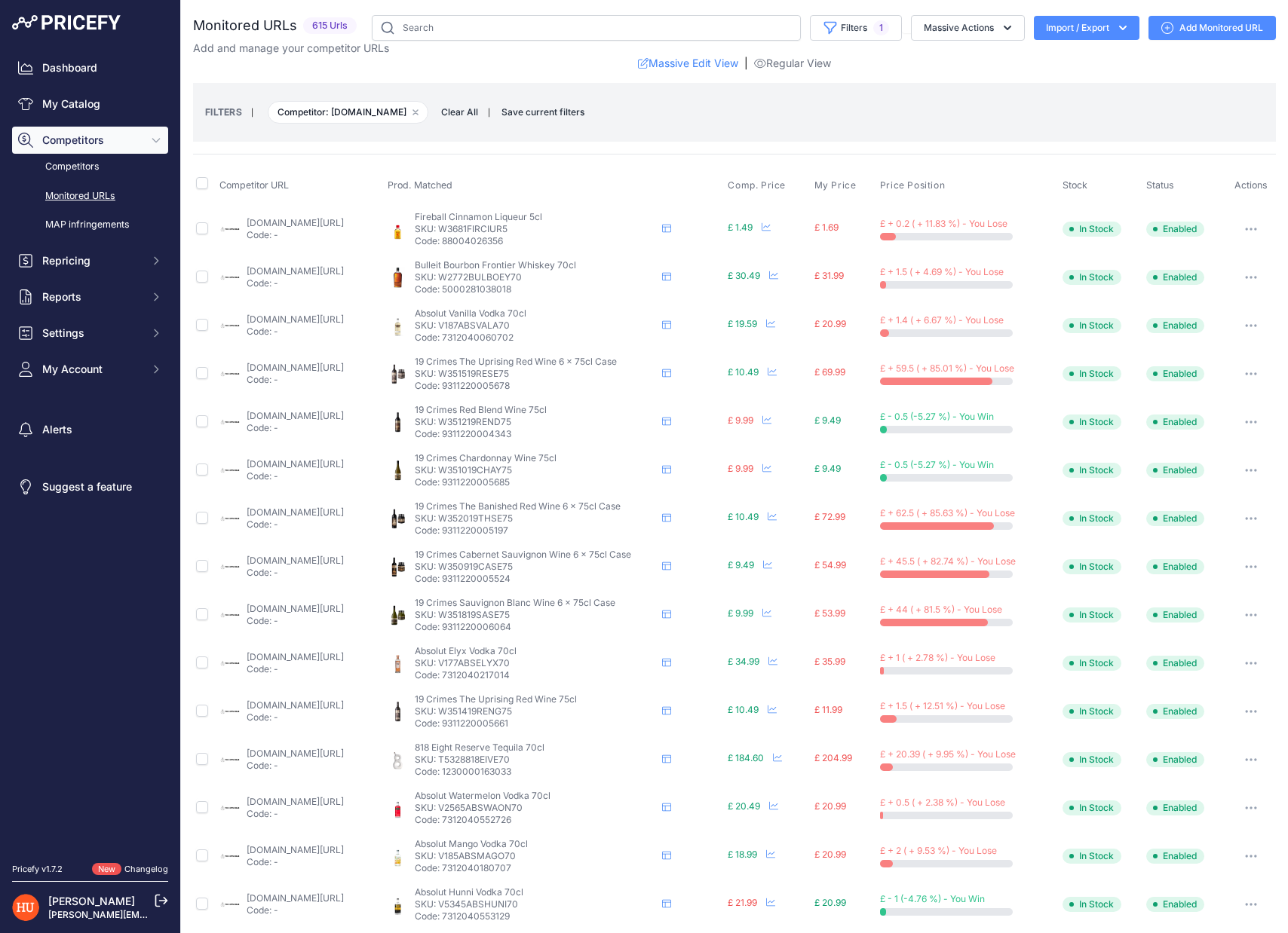
click at [1259, 375] on button "button" at bounding box center [1251, 374] width 30 height 21
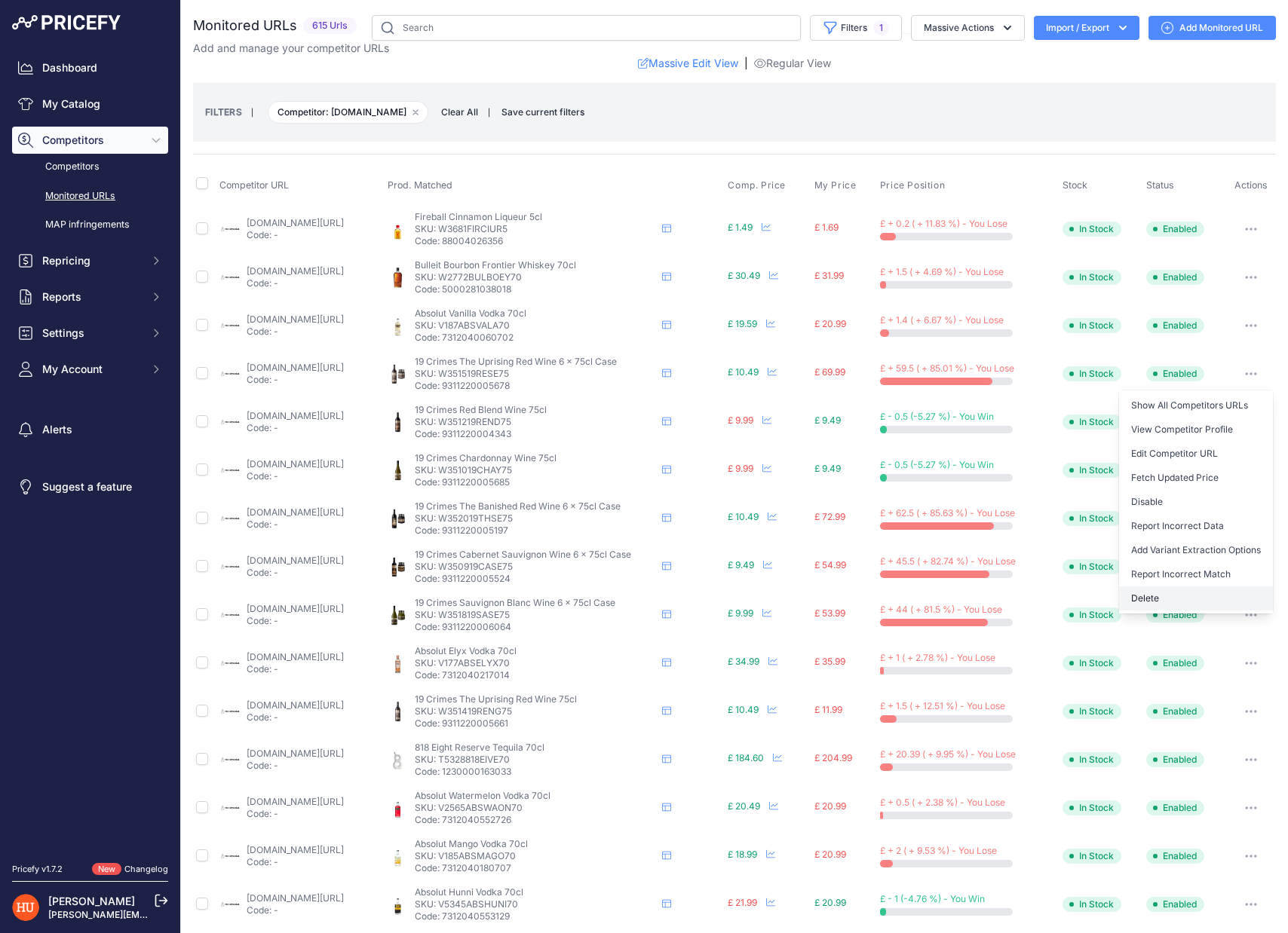
click at [1156, 607] on button "Delete" at bounding box center [1195, 598] width 153 height 24
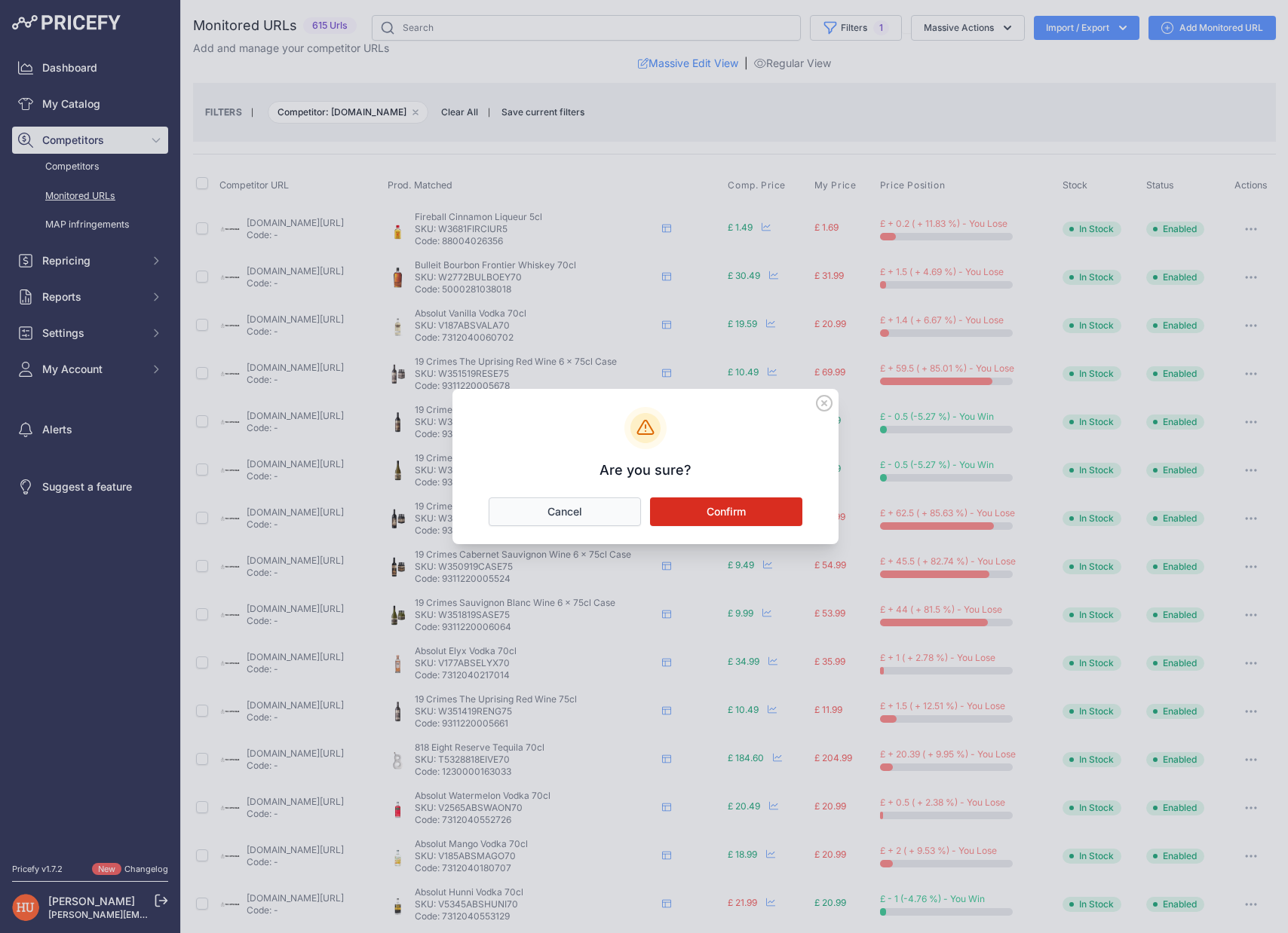
click at [627, 513] on button "Cancel" at bounding box center [564, 511] width 152 height 29
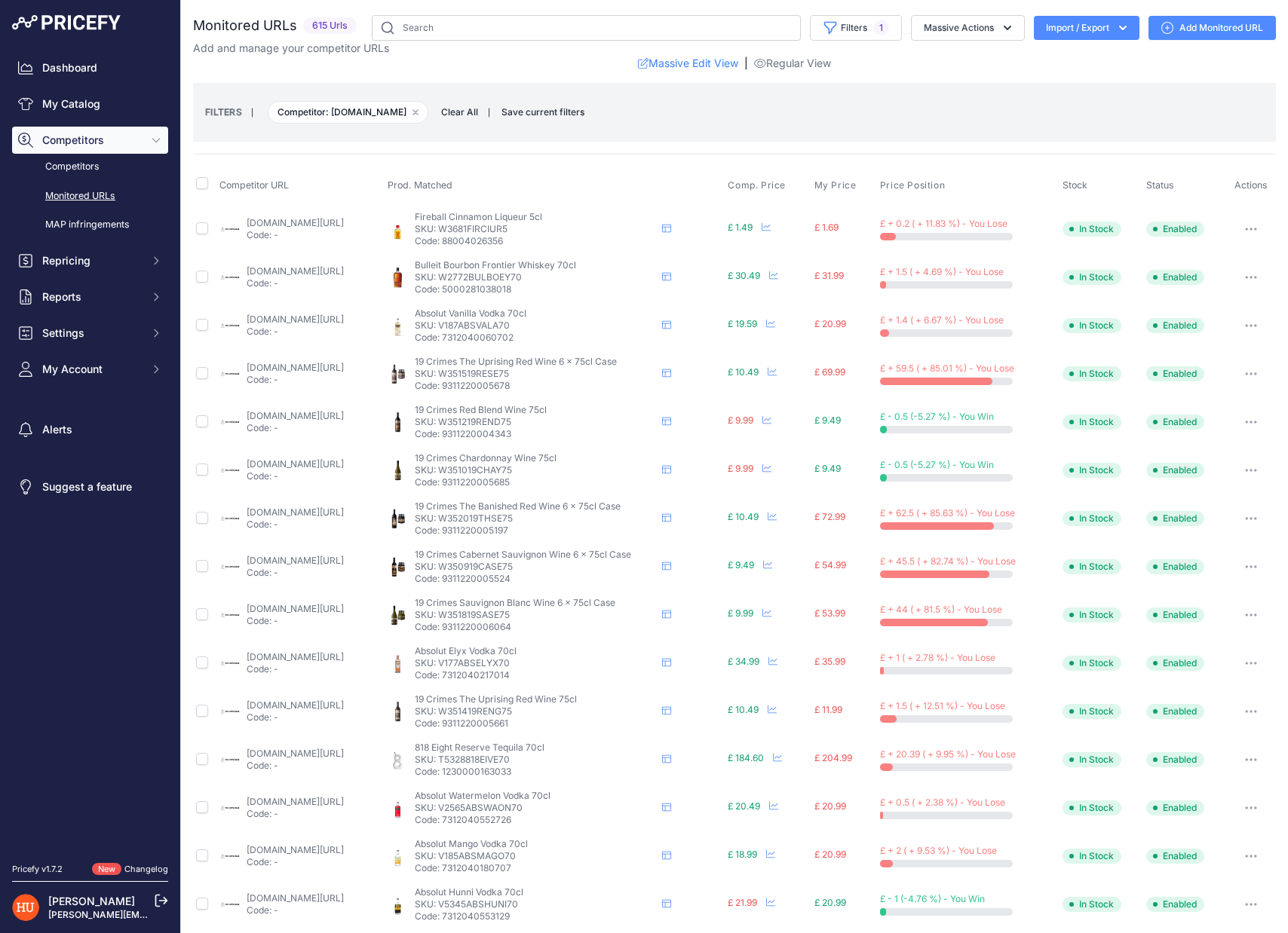
click at [1246, 375] on button "button" at bounding box center [1251, 374] width 30 height 21
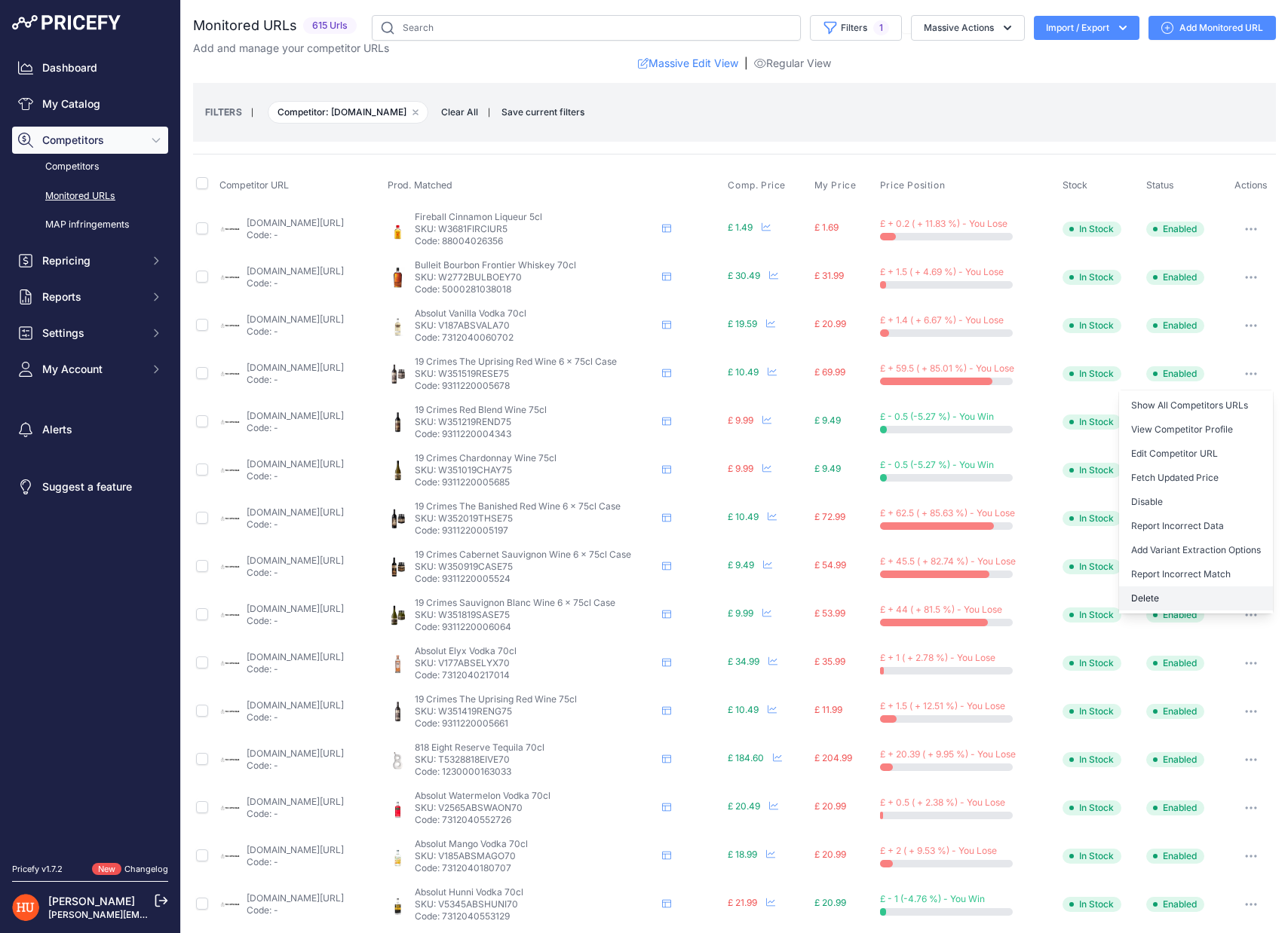
click at [1136, 601] on button "Delete" at bounding box center [1195, 598] width 153 height 24
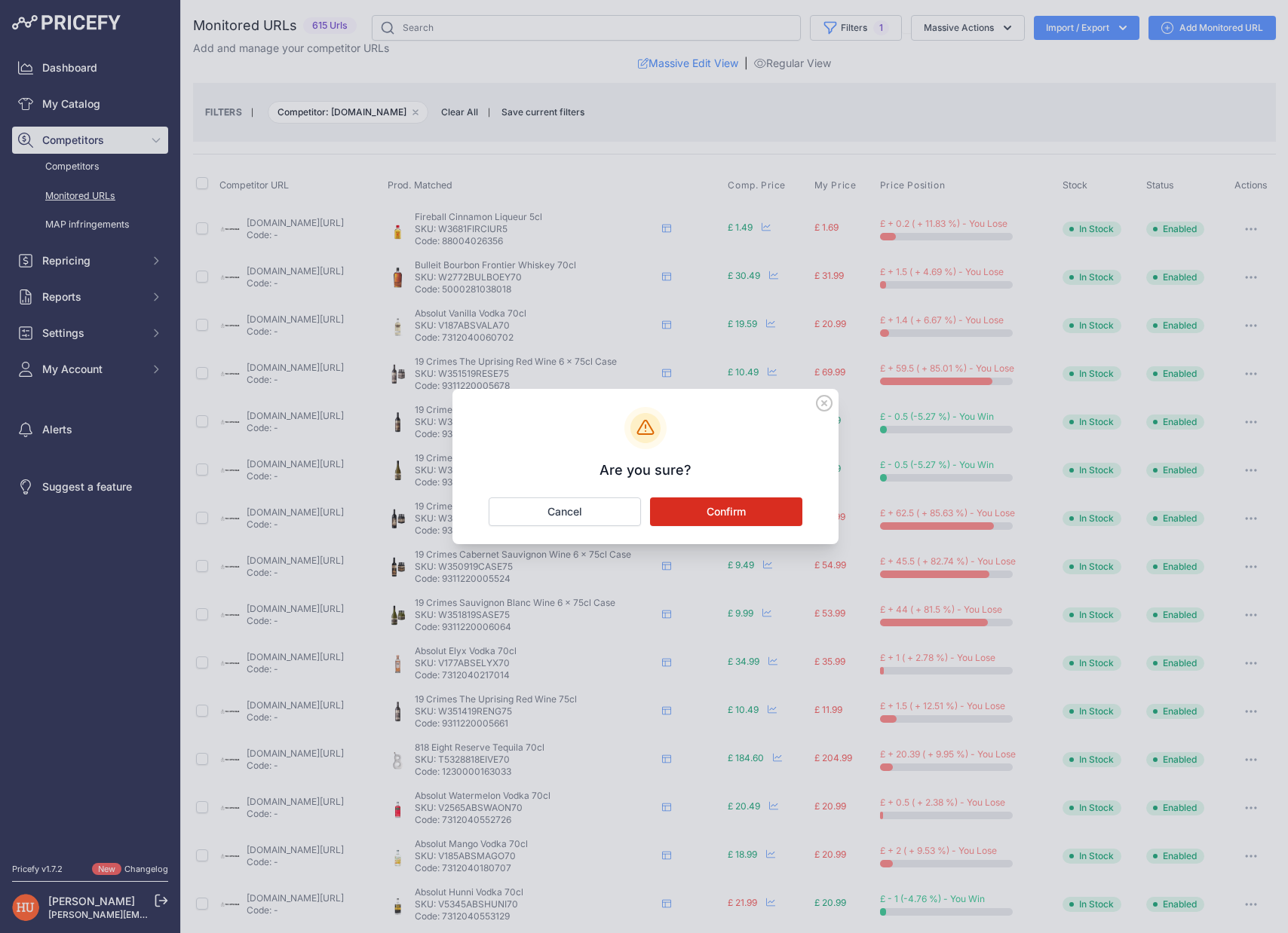
click at [779, 512] on button "Confirm" at bounding box center [726, 511] width 152 height 29
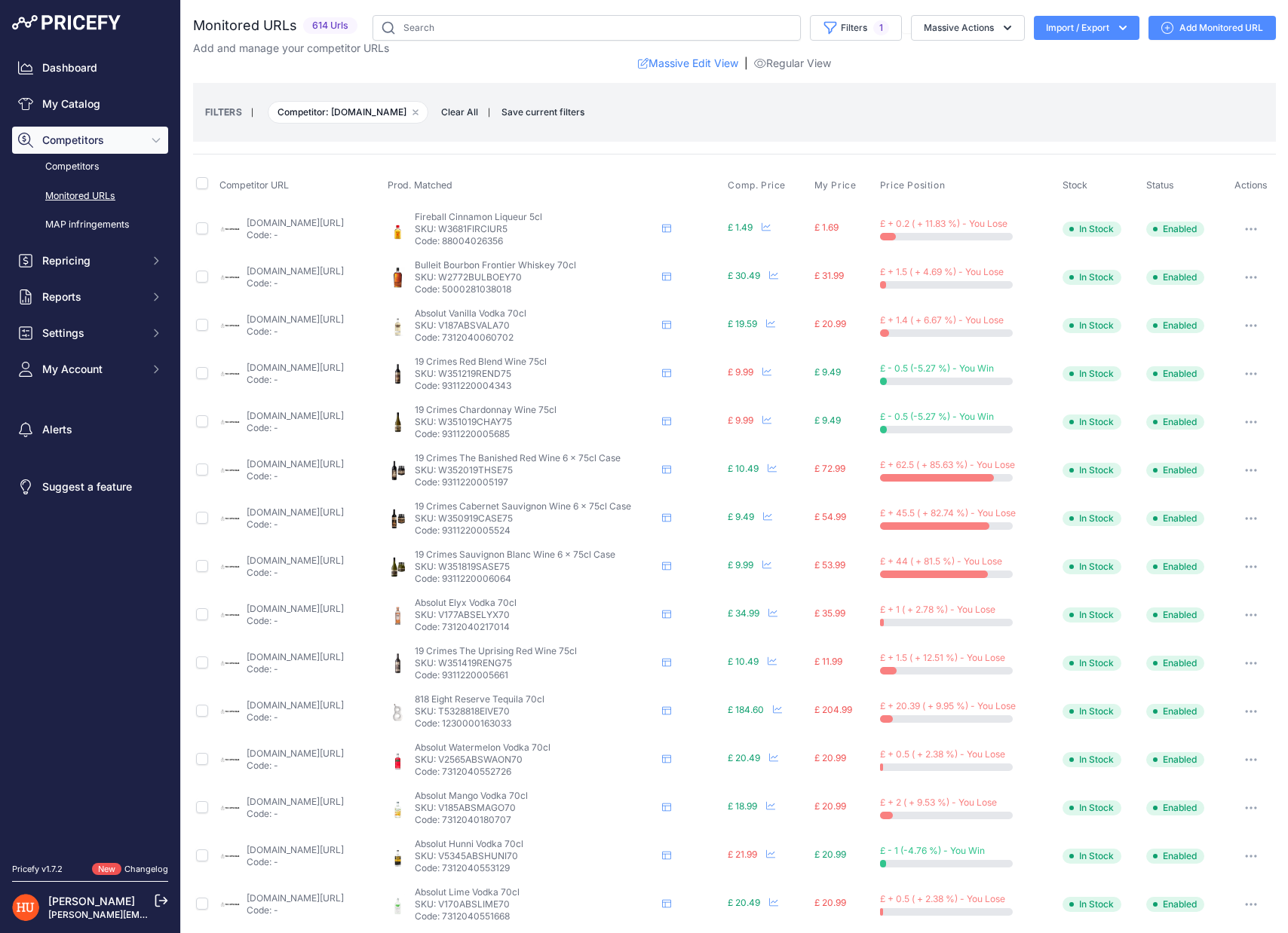
click at [323, 369] on link "thebottleclub.com/products/19-crimes-red-wine?prirule_jdsnikfkfjsd=7578" at bounding box center [295, 367] width 98 height 11
click at [339, 419] on link "thebottleclub.com/products/19-crimes-chardonnay?prirule_jdsnikfkfjsd=7578" at bounding box center [295, 416] width 98 height 11
click at [1256, 466] on button "button" at bounding box center [1251, 470] width 30 height 21
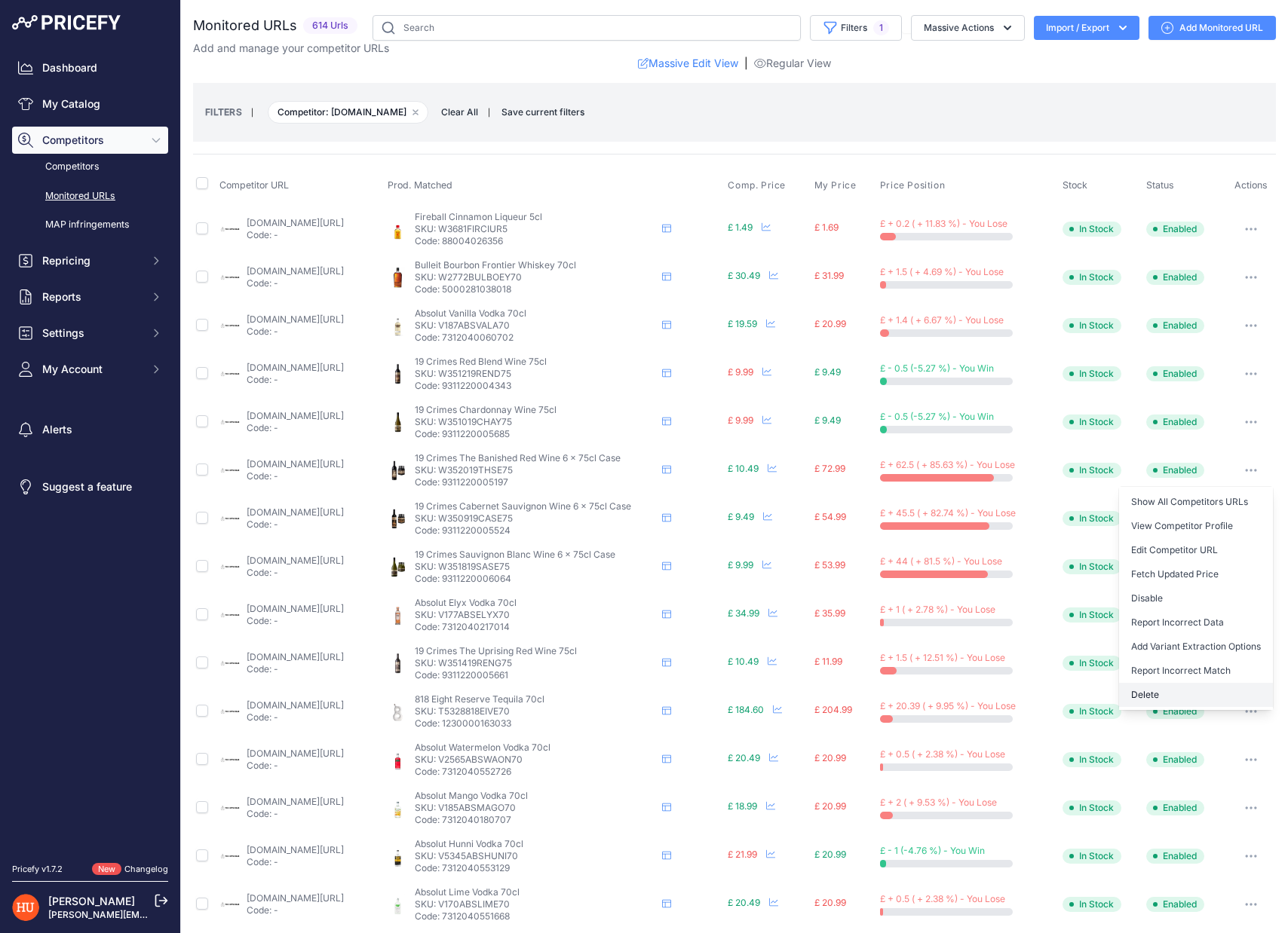
click at [1153, 690] on button "Delete" at bounding box center [1195, 695] width 153 height 24
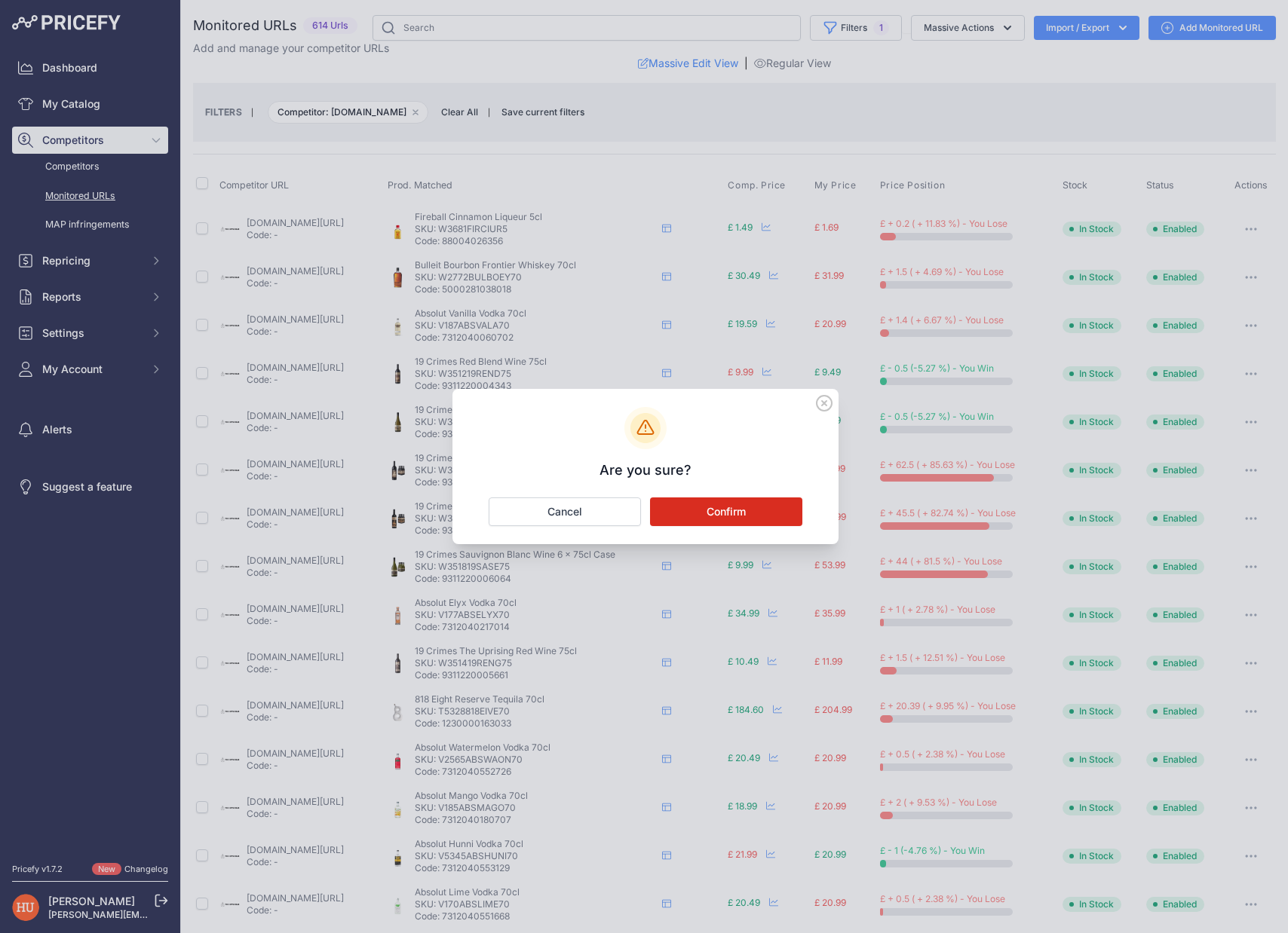
click at [737, 514] on button "Confirm" at bounding box center [726, 511] width 152 height 29
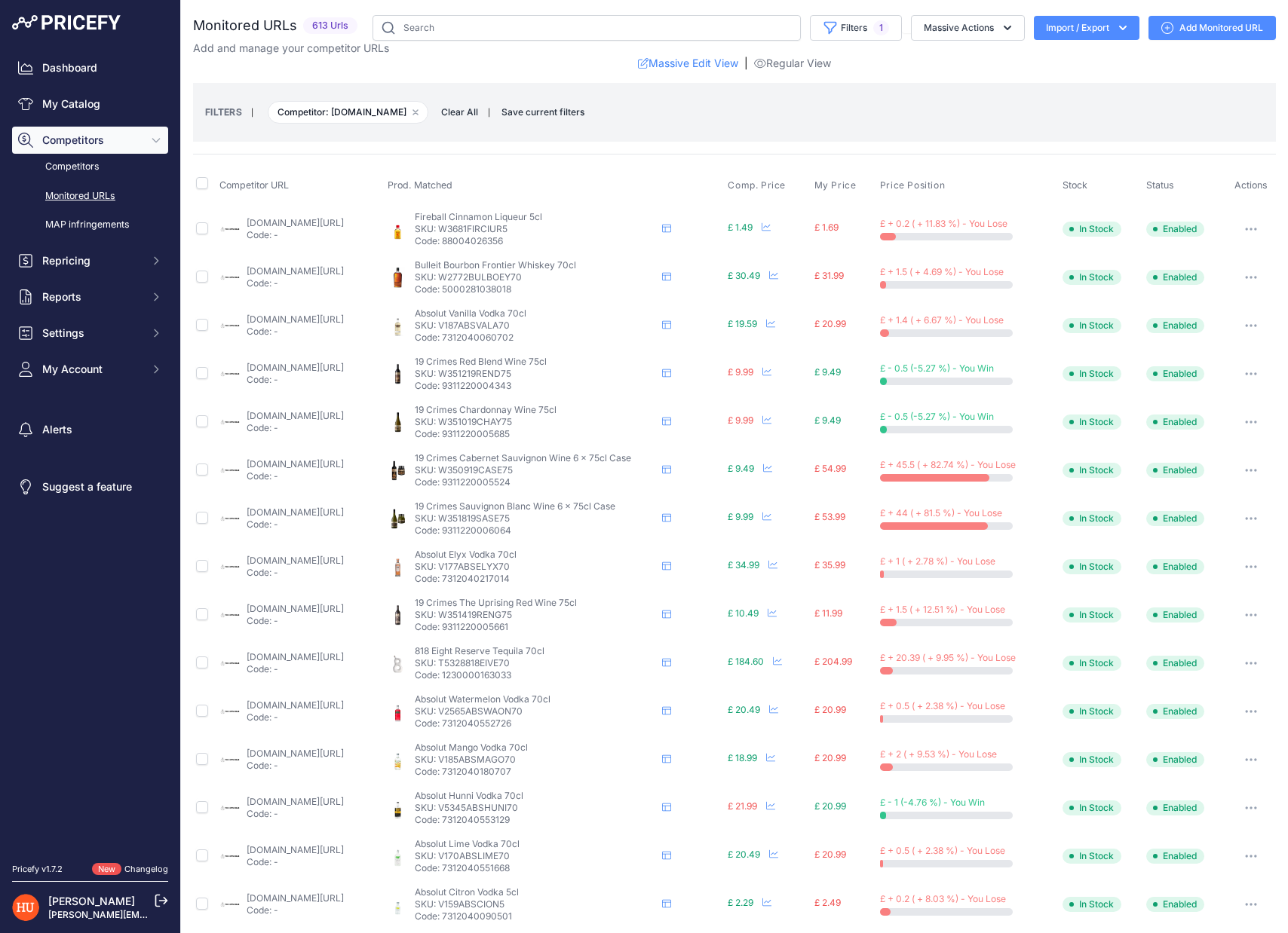
click at [1250, 474] on button "button" at bounding box center [1251, 470] width 30 height 21
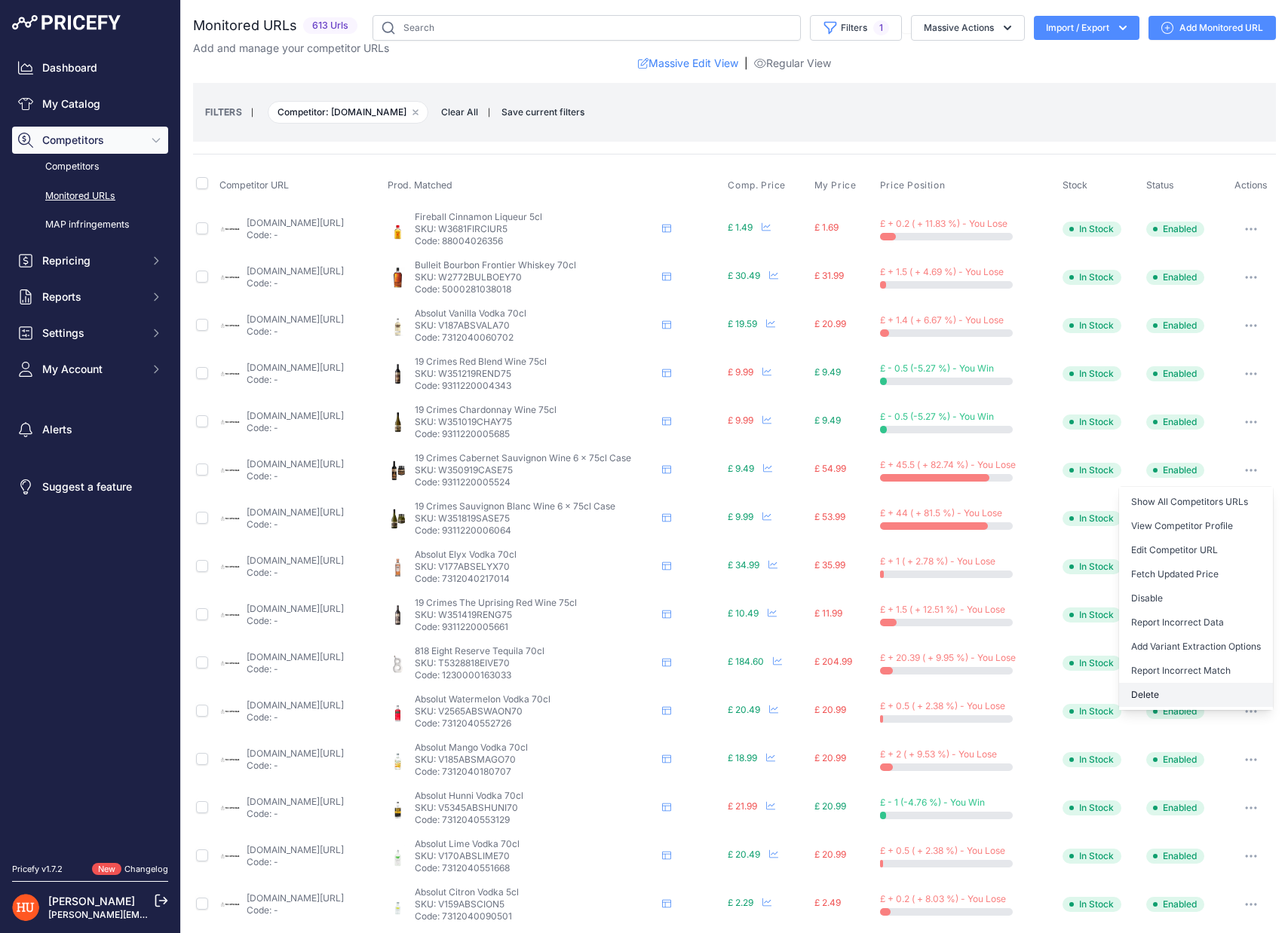
click at [1147, 693] on button "Delete" at bounding box center [1195, 695] width 153 height 24
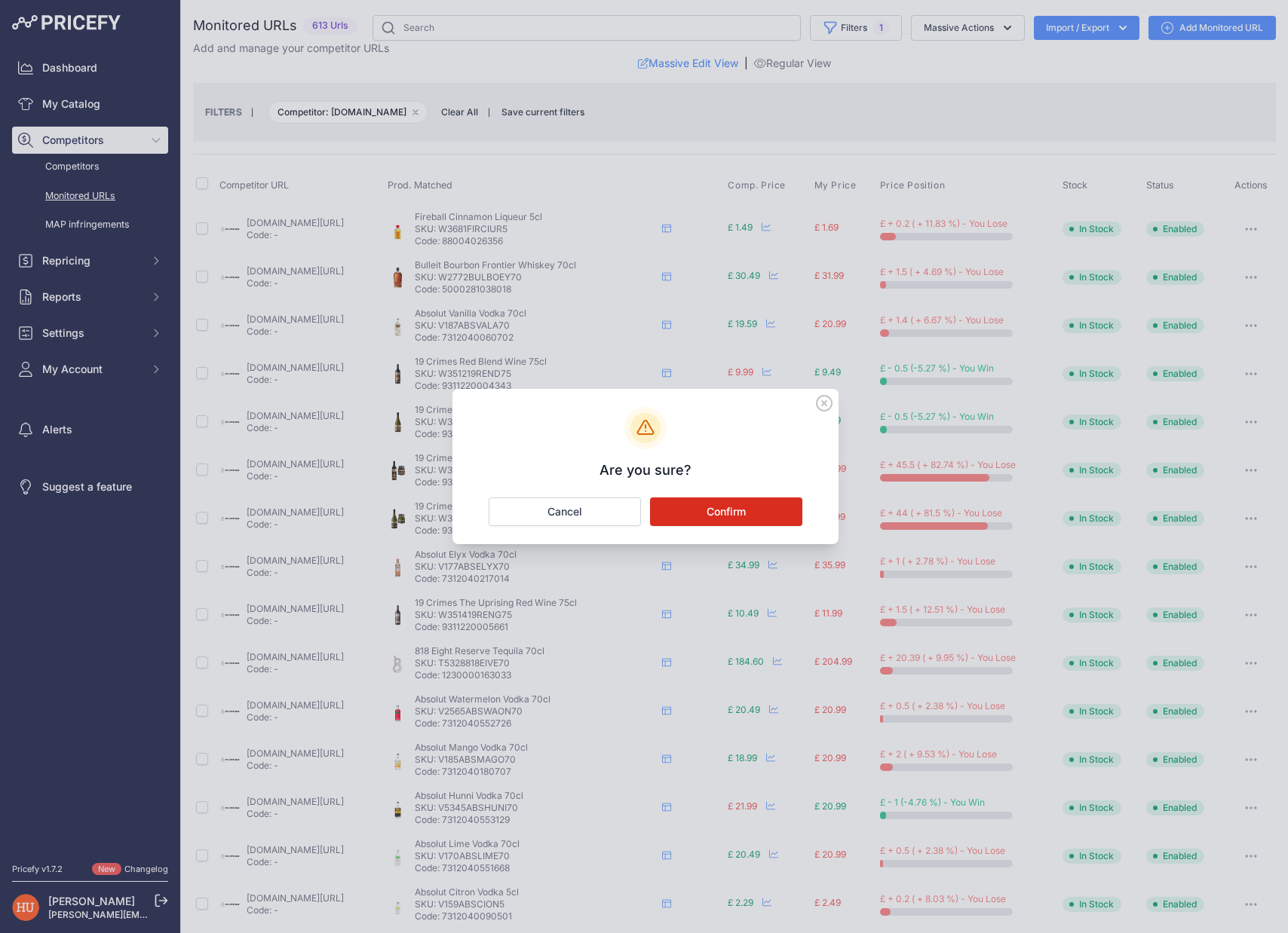
click at [716, 515] on button "Confirm" at bounding box center [726, 511] width 152 height 29
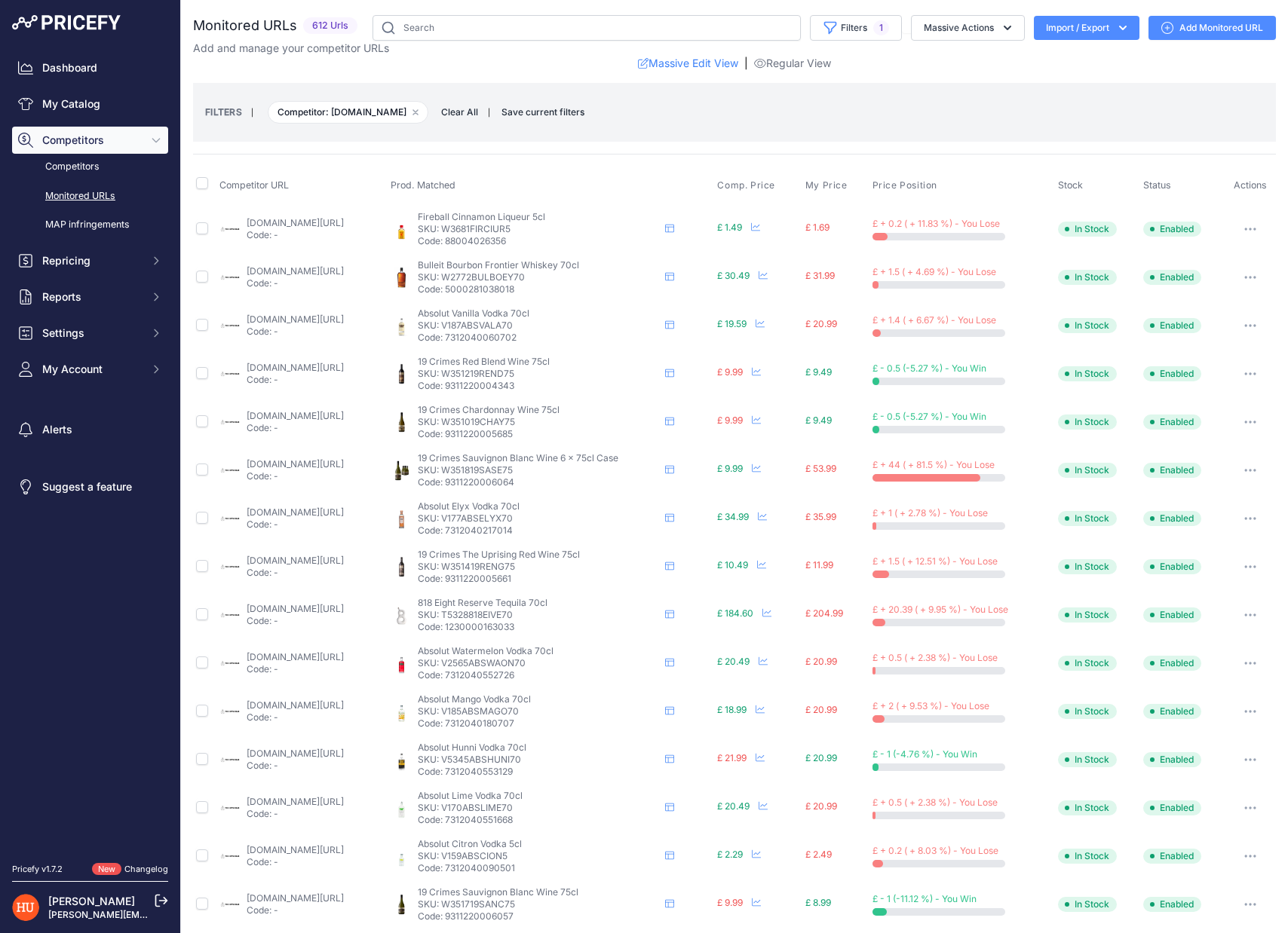
click at [1251, 463] on button "button" at bounding box center [1250, 470] width 30 height 21
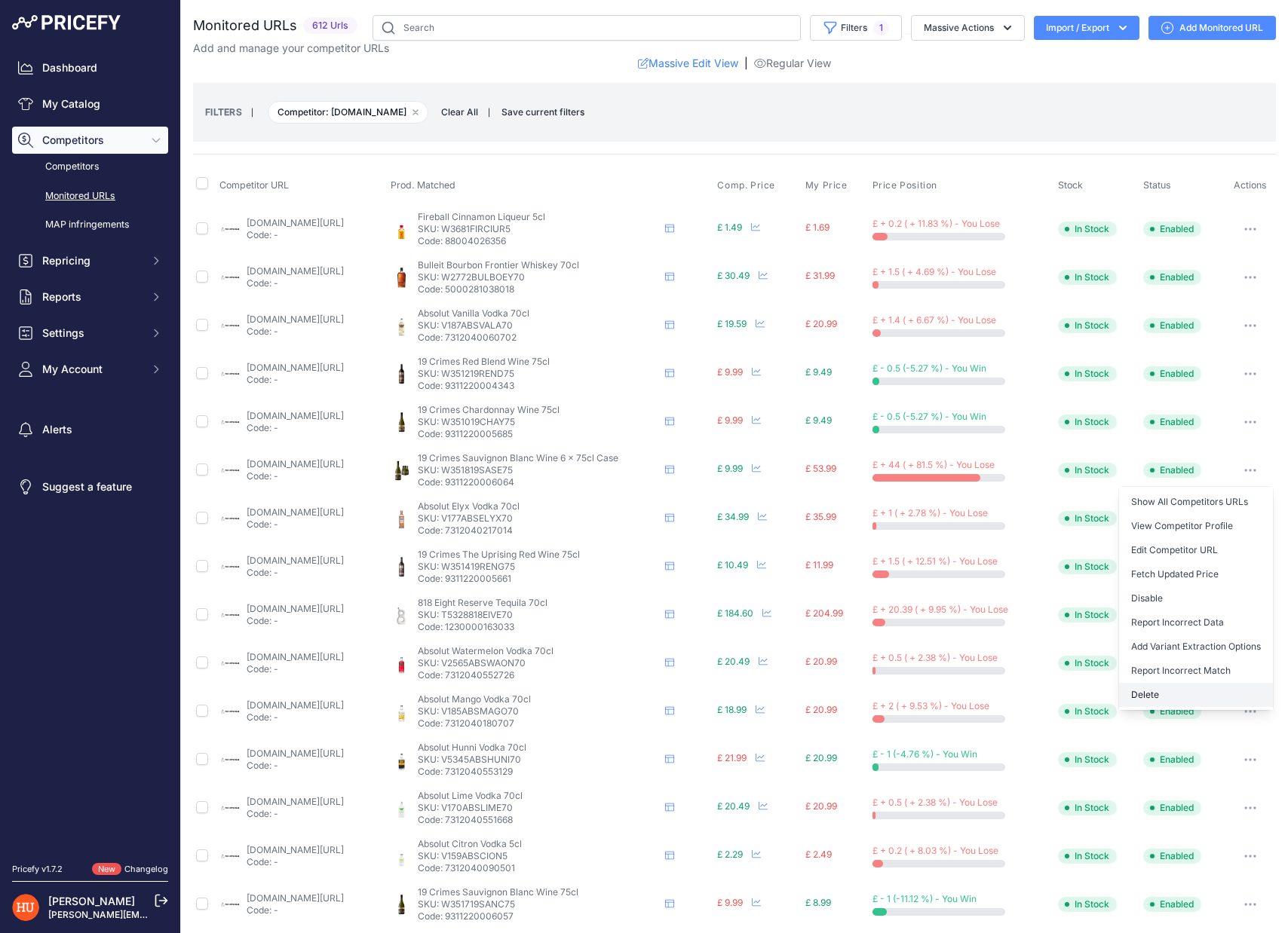
click at [1148, 684] on button "Delete" at bounding box center [1195, 695] width 153 height 24
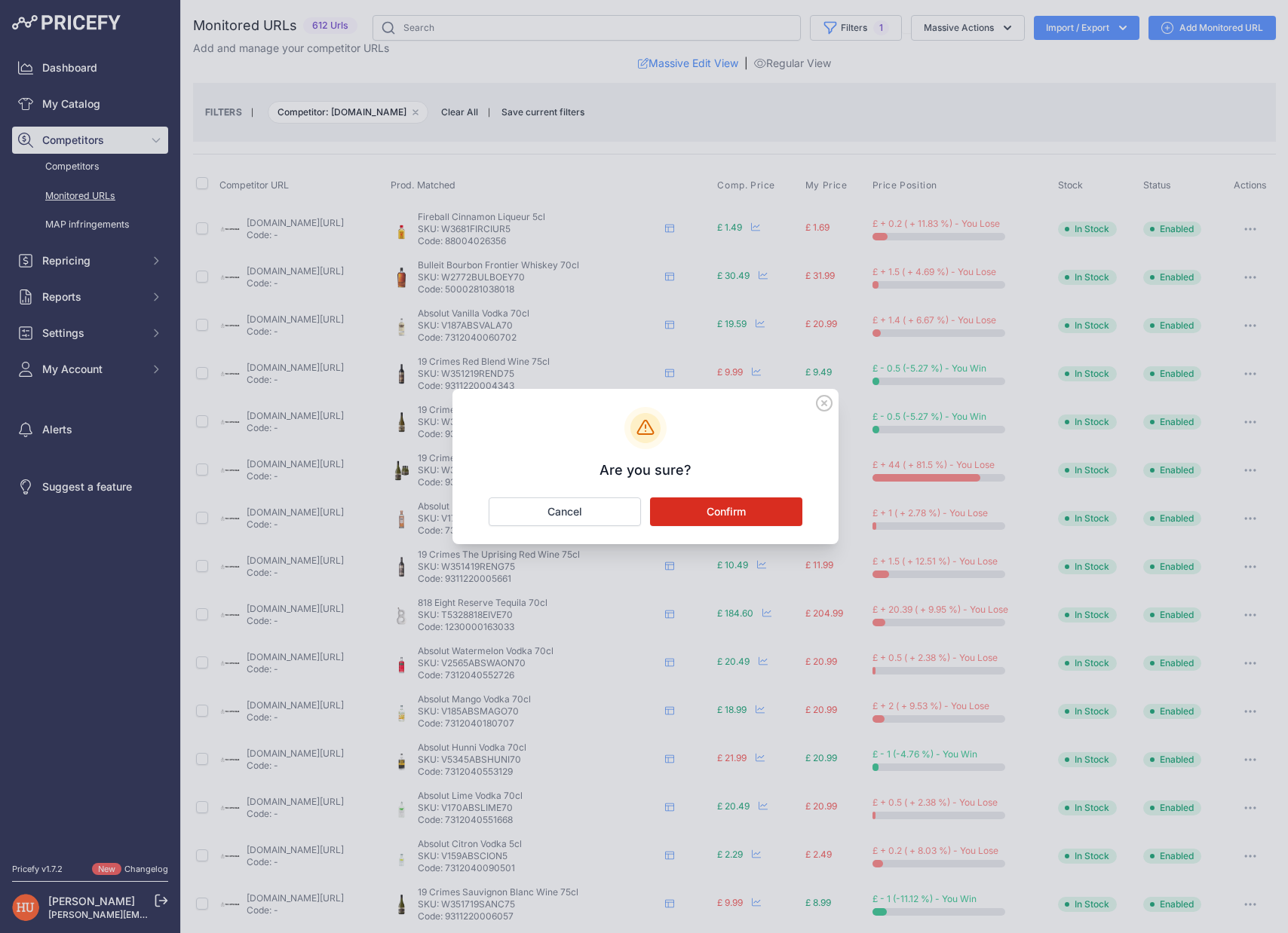
click at [759, 522] on button "Confirm" at bounding box center [726, 511] width 152 height 29
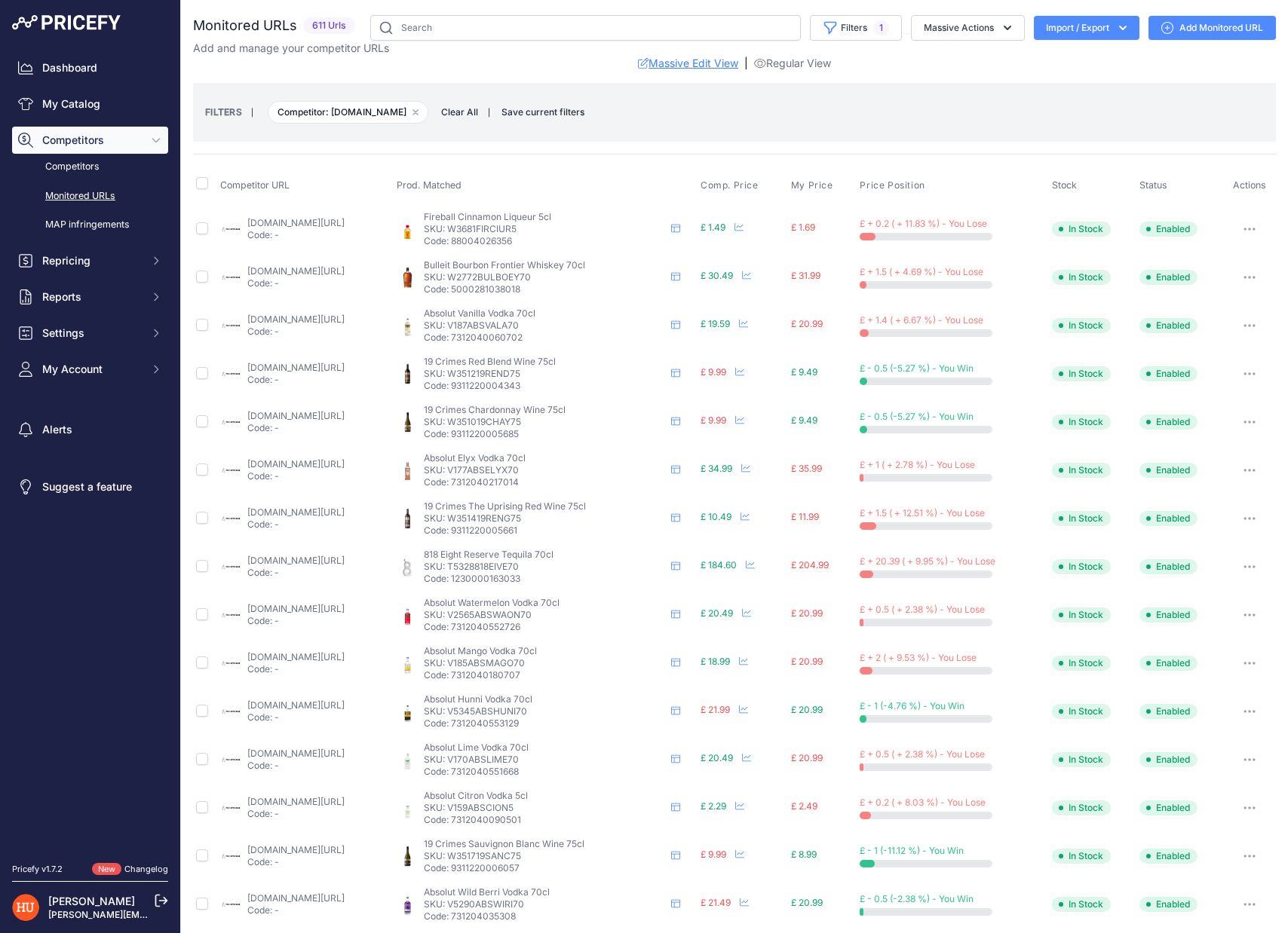
click at [725, 67] on link "Massive Edit View" at bounding box center [688, 63] width 101 height 15
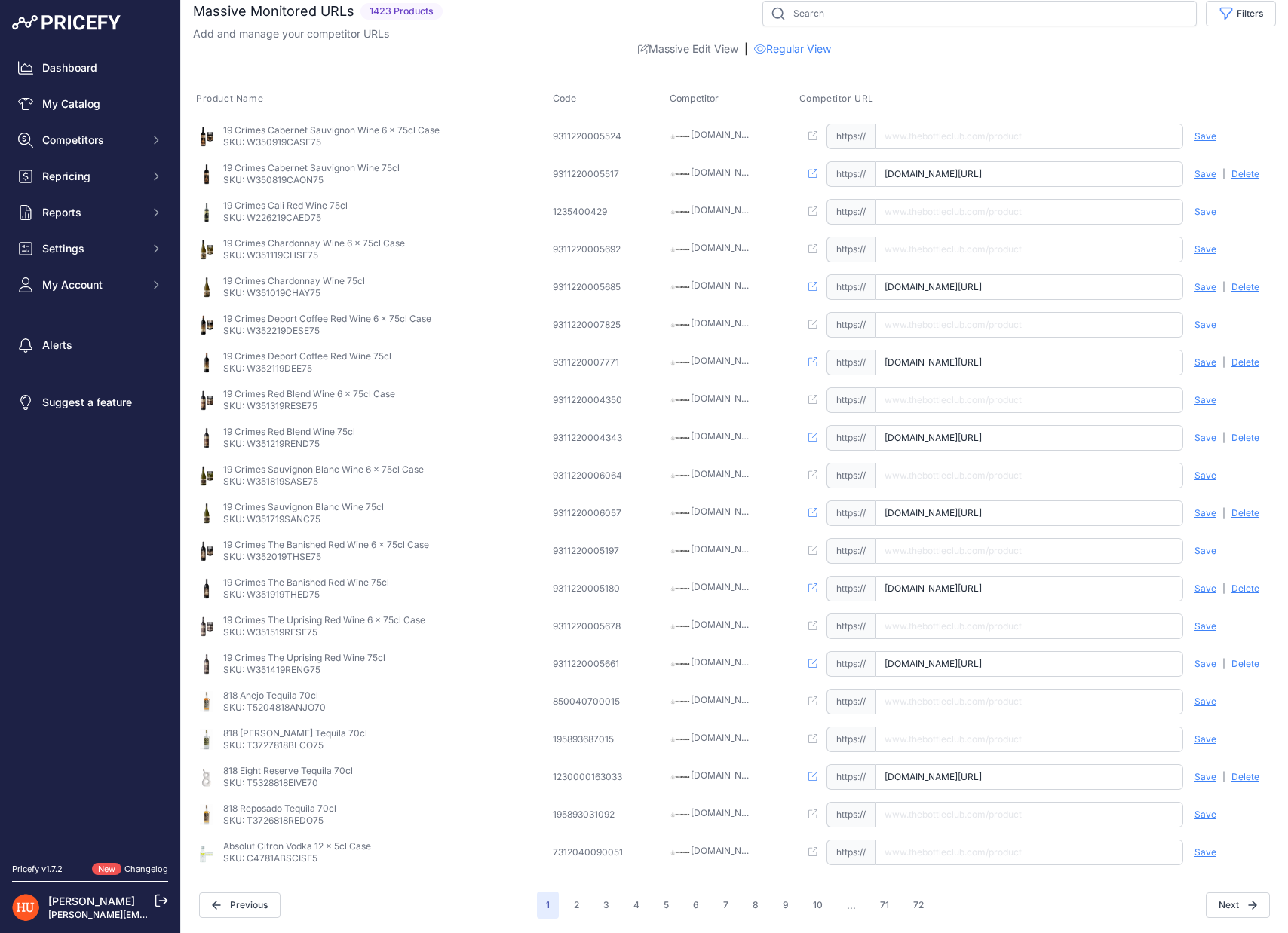
click at [954, 211] on input "text" at bounding box center [1029, 212] width 308 height 26
click at [917, 697] on input "text" at bounding box center [1029, 702] width 308 height 26
paste input "https://www.thebottleclub.com/products/818-tequila-anejo-kendall-jenner-75-cl"
type input "www.thebottleclub.com/products/818-tequila-anejo-kendall-jenner-75-cl"
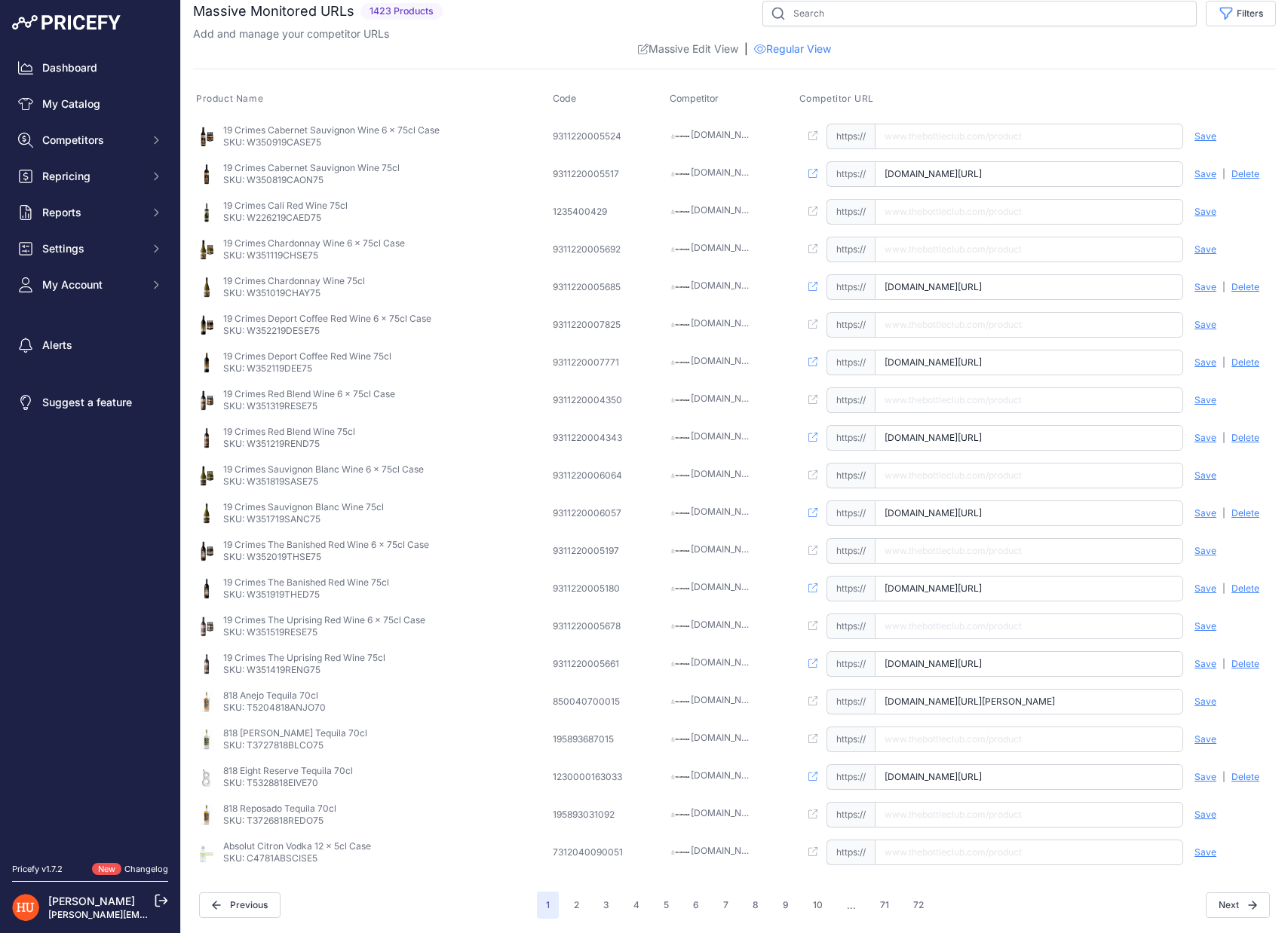
click at [1204, 703] on span "Save" at bounding box center [1205, 702] width 22 height 12
click at [1129, 745] on input "text" at bounding box center [1029, 741] width 308 height 26
click at [915, 746] on input "text" at bounding box center [1029, 741] width 308 height 26
paste input "https://www.thebottleclub.com/products/818-tequila-blanco-by-kendall-jenner-75-…"
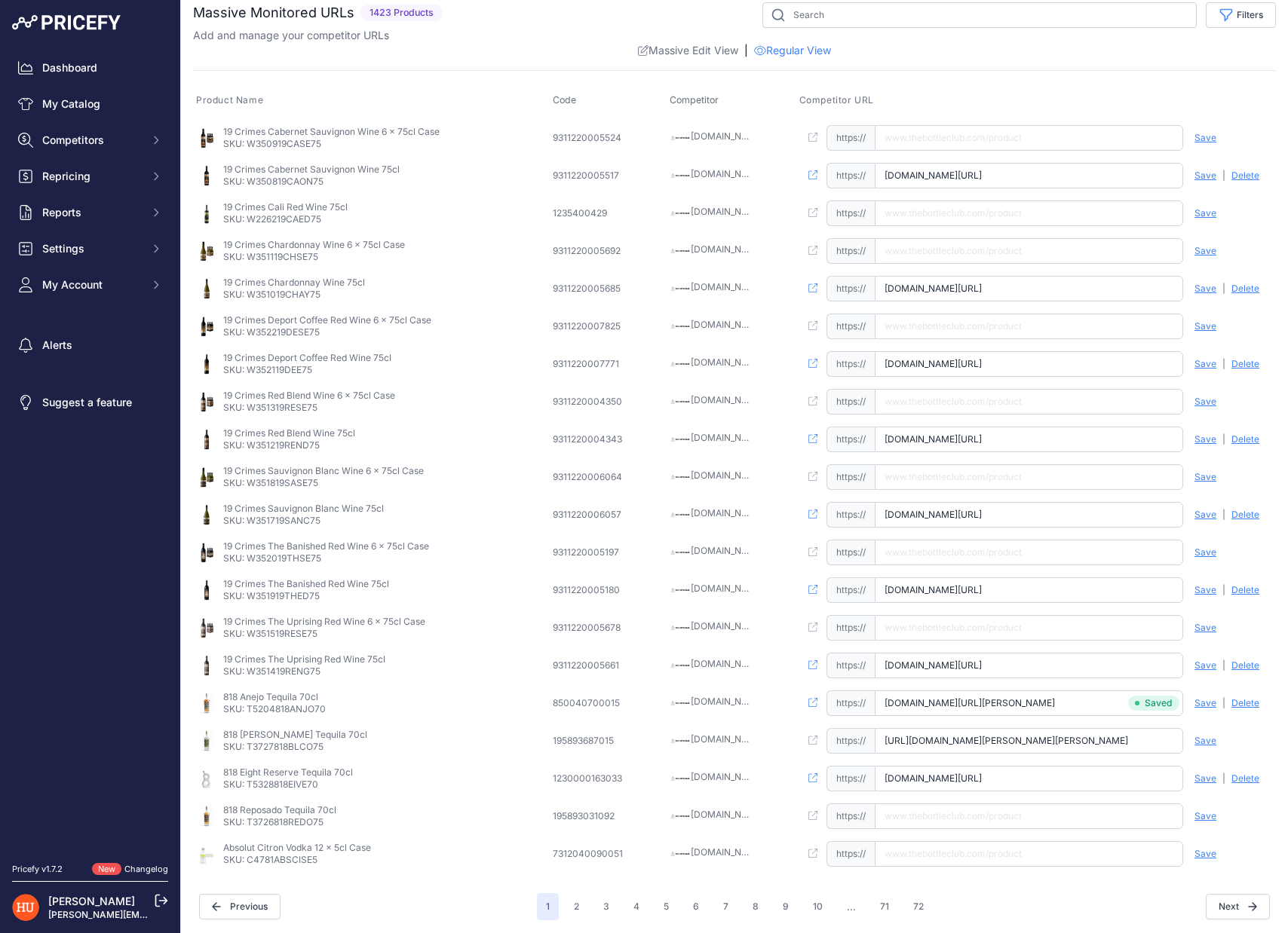
type input "www.thebottleclub.com/products/818-tequila-blanco-by-kendall-jenner-75-cl"
click at [1198, 737] on span "Save" at bounding box center [1205, 740] width 22 height 12
click at [1011, 807] on input "text" at bounding box center [1029, 814] width 308 height 26
paste input "https://www.thebottleclub.com/products/818-tequila-reposado-kendall-jenner-75-cl"
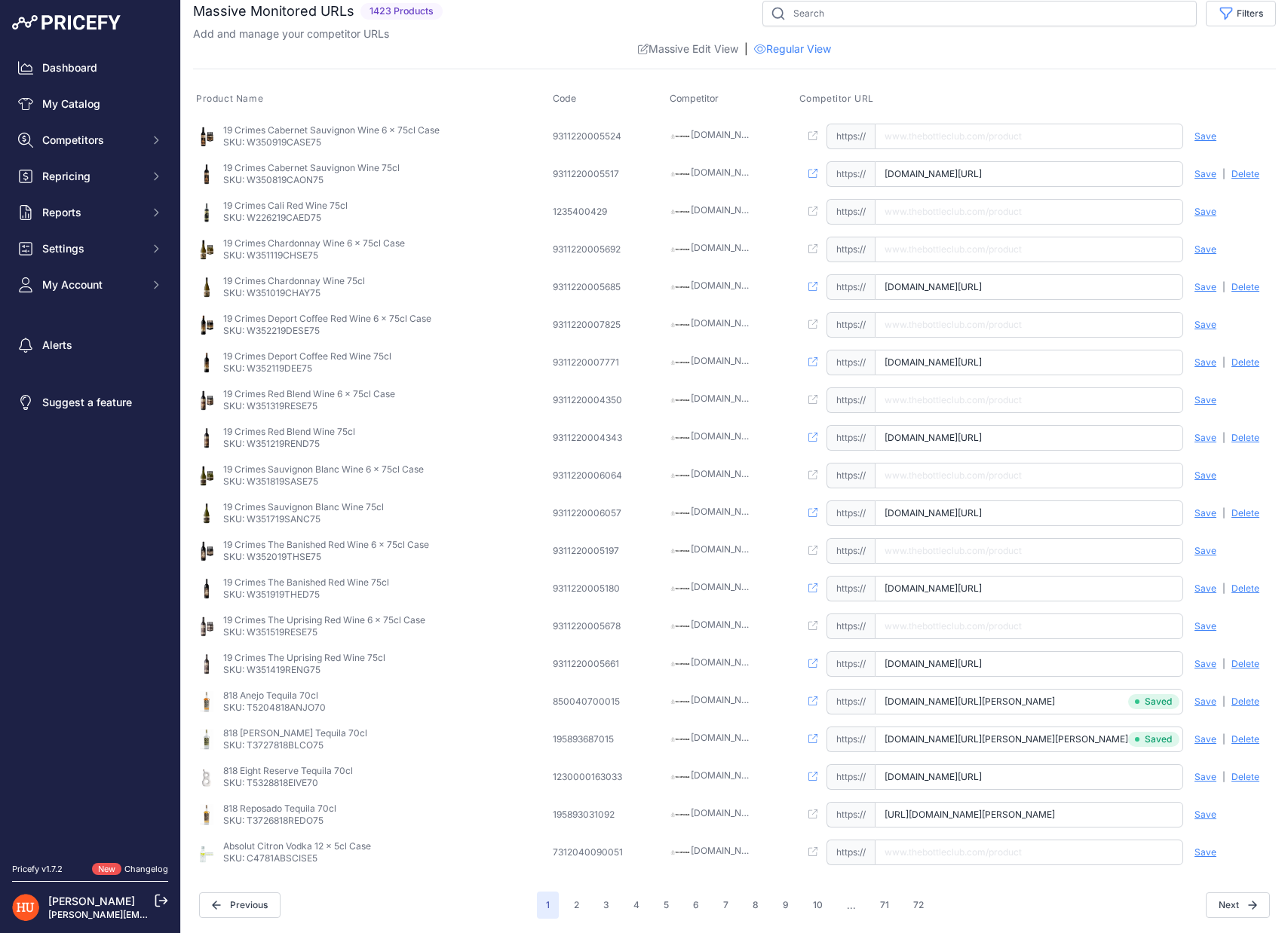
type input "www.thebottleclub.com/products/818-tequila-reposado-kendall-jenner-75-cl"
click at [1215, 814] on span "Save" at bounding box center [1205, 814] width 22 height 12
click at [575, 903] on button "2" at bounding box center [576, 907] width 23 height 27
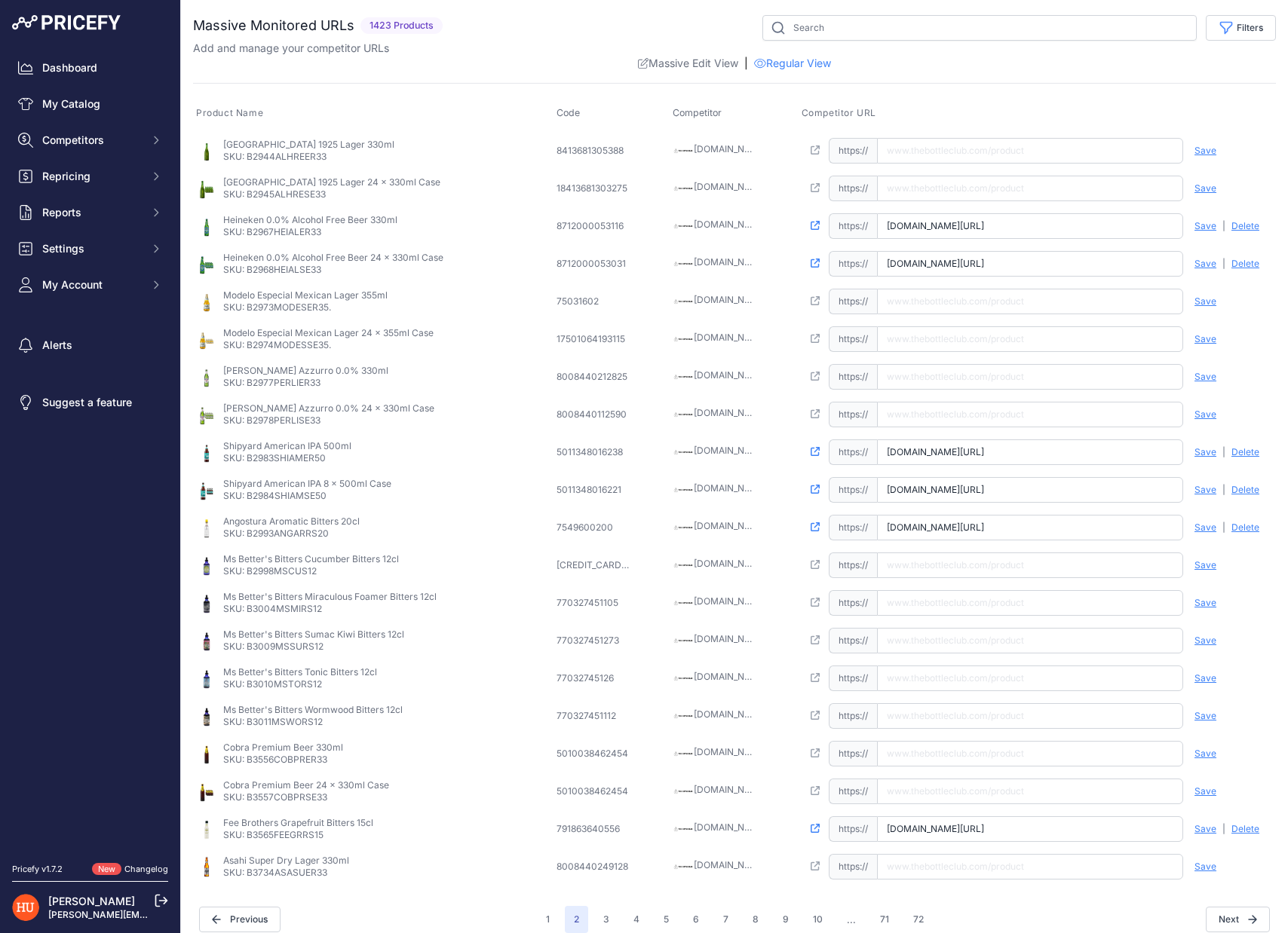
click at [513, 61] on div "Massive Edit View | Regular View" at bounding box center [734, 63] width 1082 height 15
click at [93, 255] on span "Settings" at bounding box center [91, 249] width 99 height 15
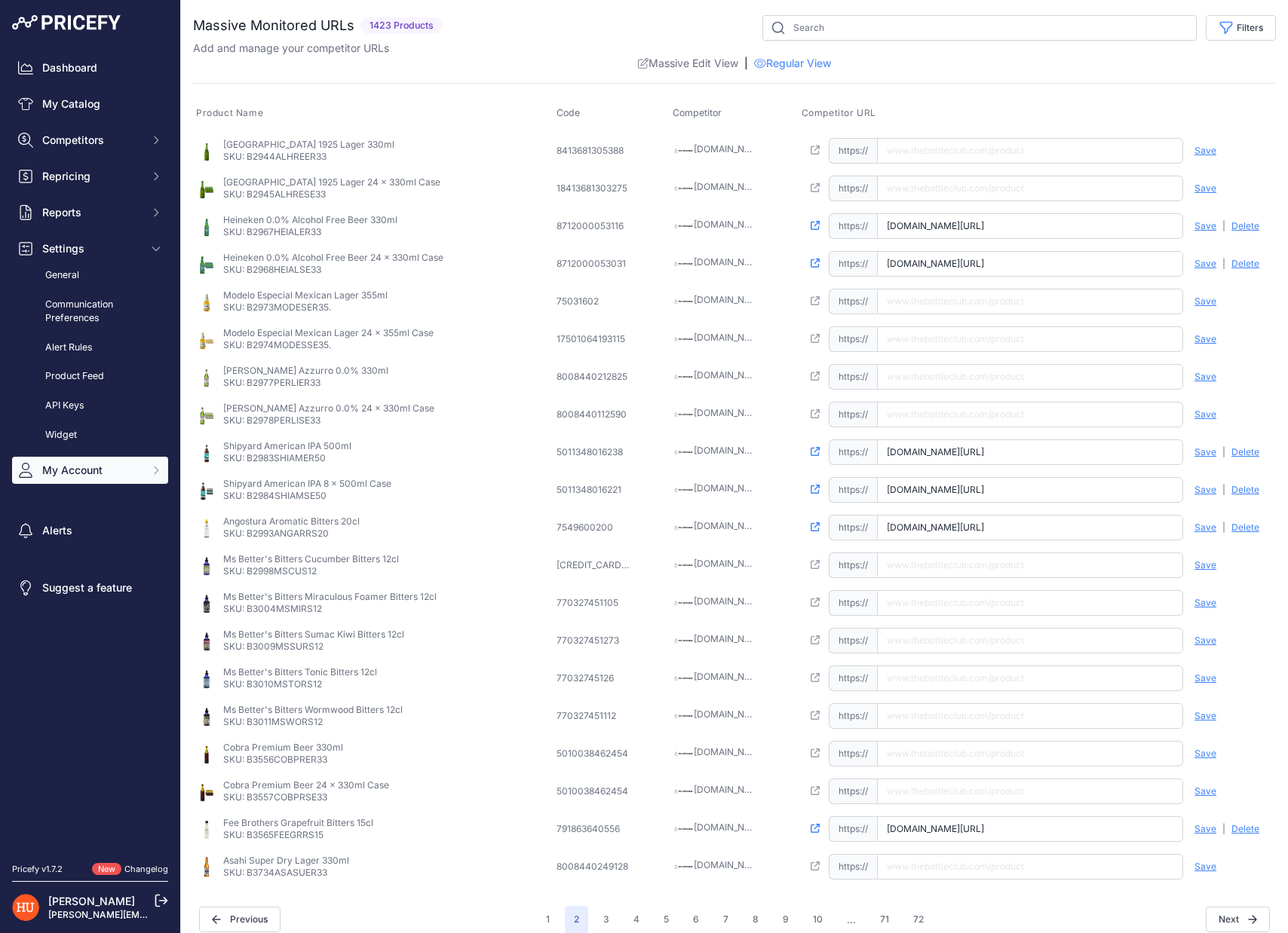
click at [80, 475] on button "My Account" at bounding box center [90, 470] width 156 height 27
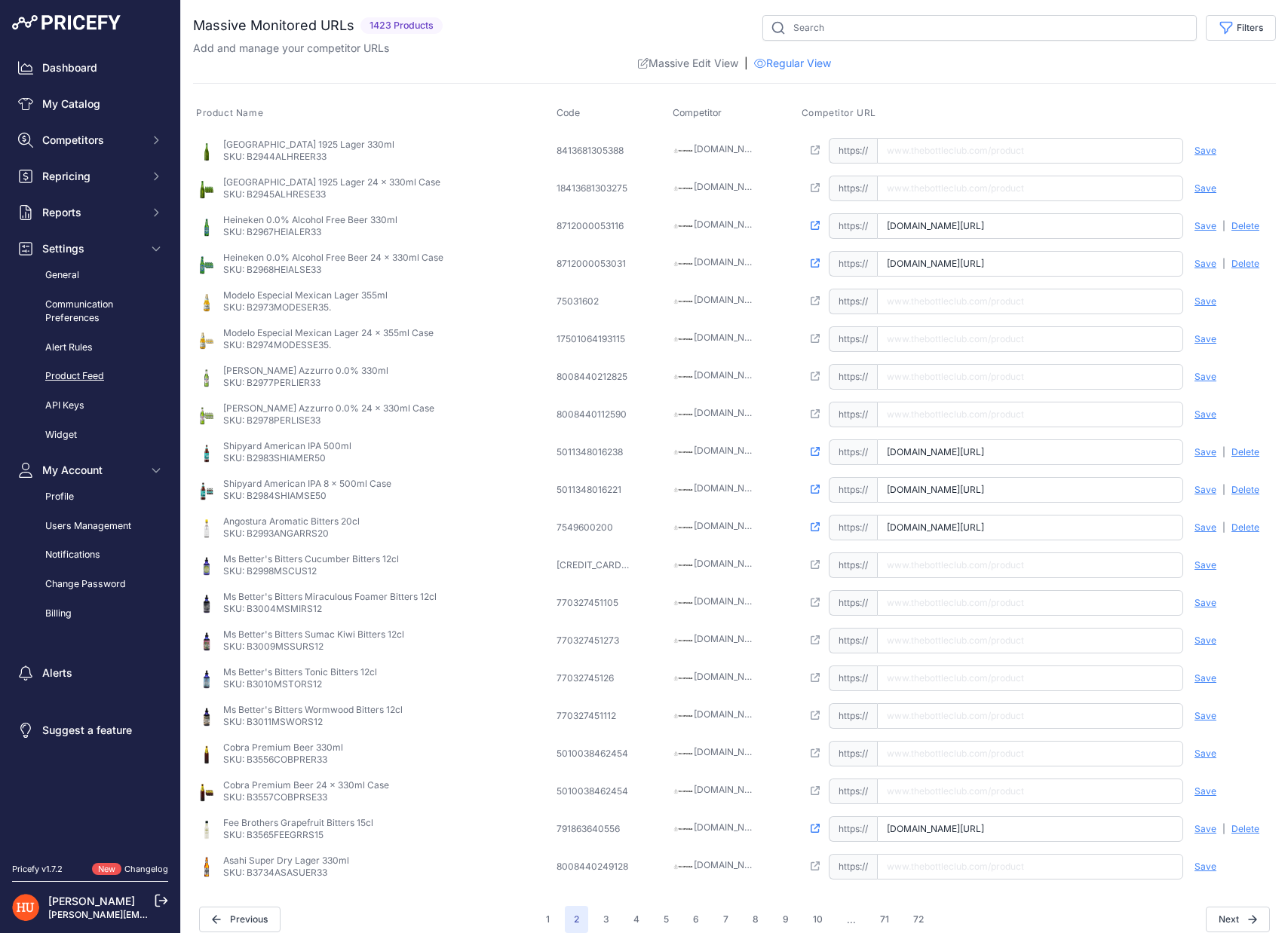
click at [98, 372] on link "Product Feed" at bounding box center [90, 376] width 156 height 26
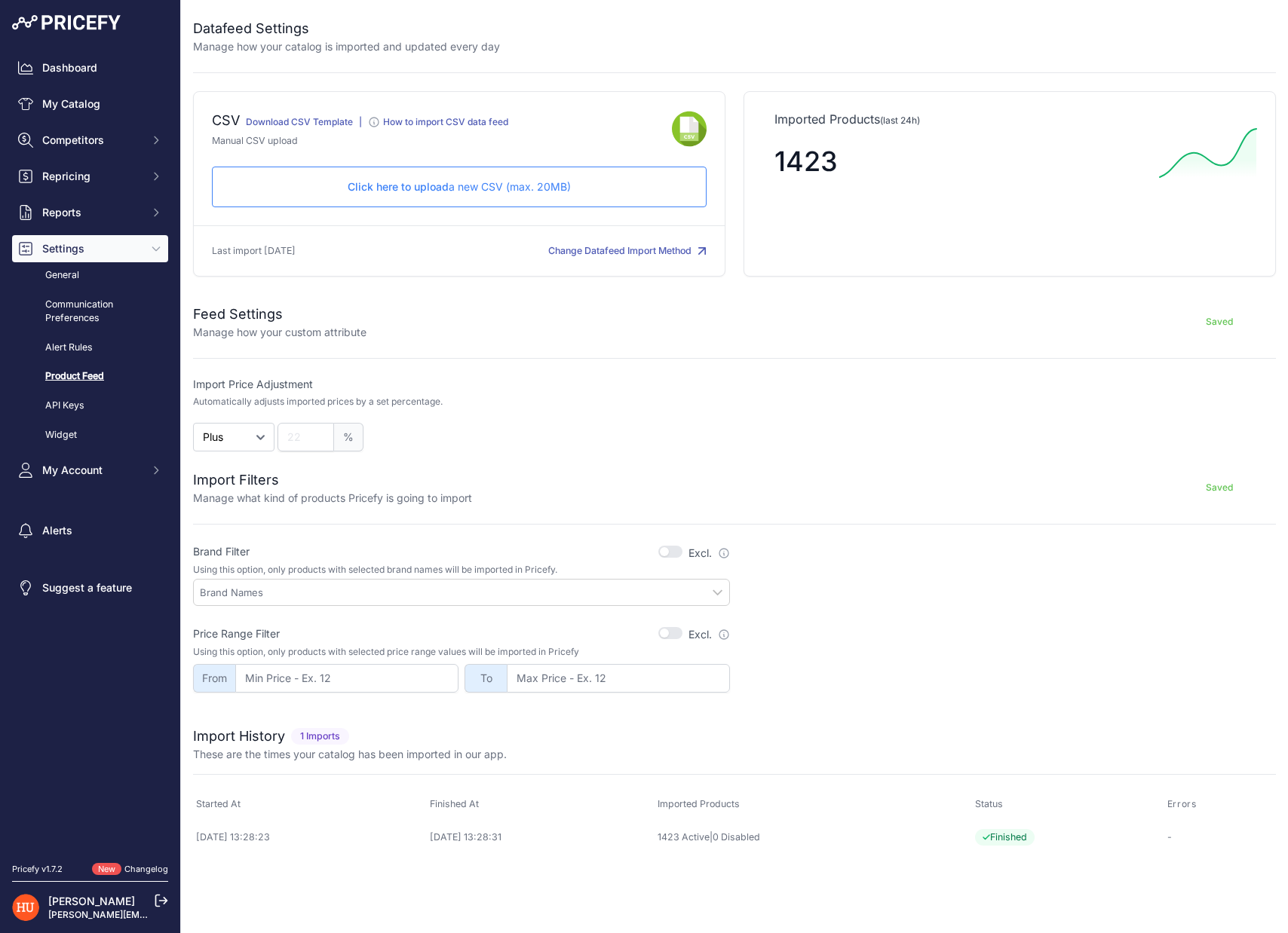
click at [261, 128] on link "Download CSV Template" at bounding box center [299, 122] width 107 height 11
click at [834, 363] on form "Feed Settings Manage how your custom attribute Saved Import Price Adjustment Au…" at bounding box center [734, 489] width 1082 height 407
